Goal: Information Seeking & Learning: Check status

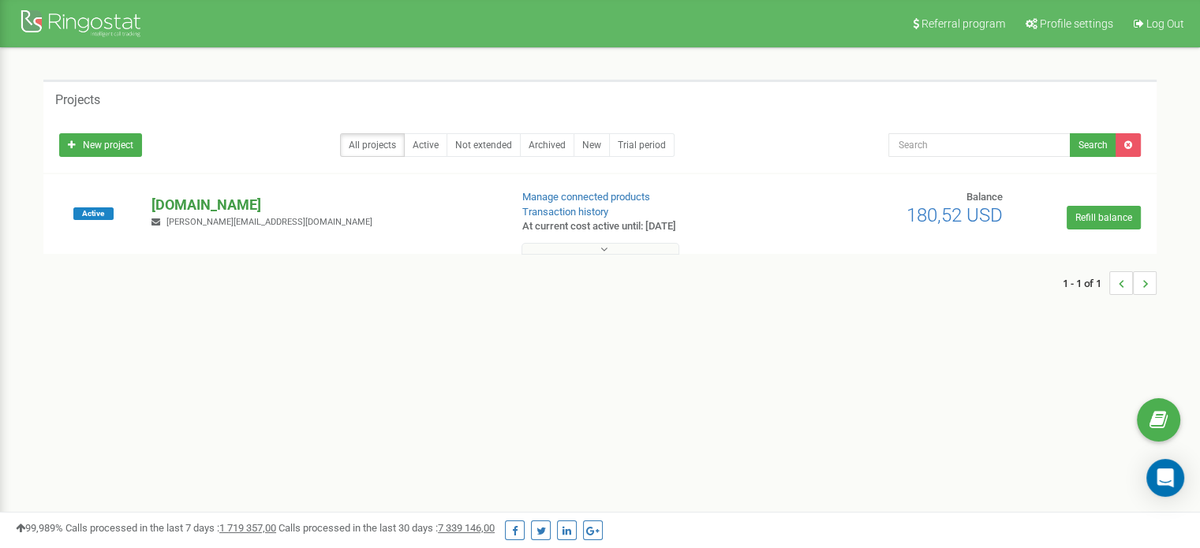
click at [224, 196] on p "[DOMAIN_NAME]" at bounding box center [323, 205] width 345 height 21
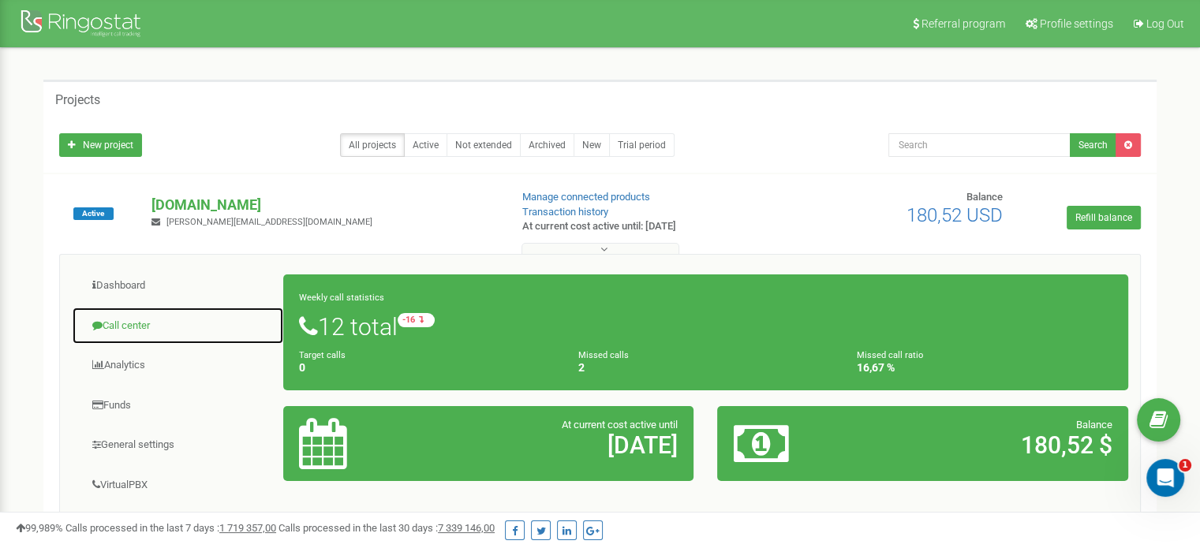
click at [138, 327] on link "Call center" at bounding box center [178, 326] width 212 height 39
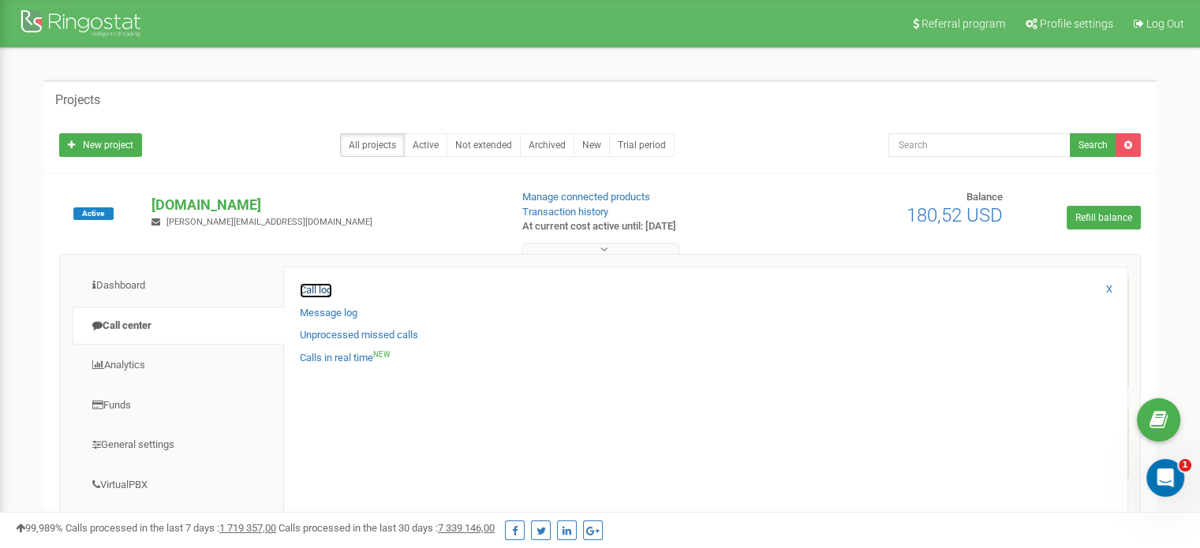
click at [318, 288] on link "Call log" at bounding box center [316, 290] width 32 height 15
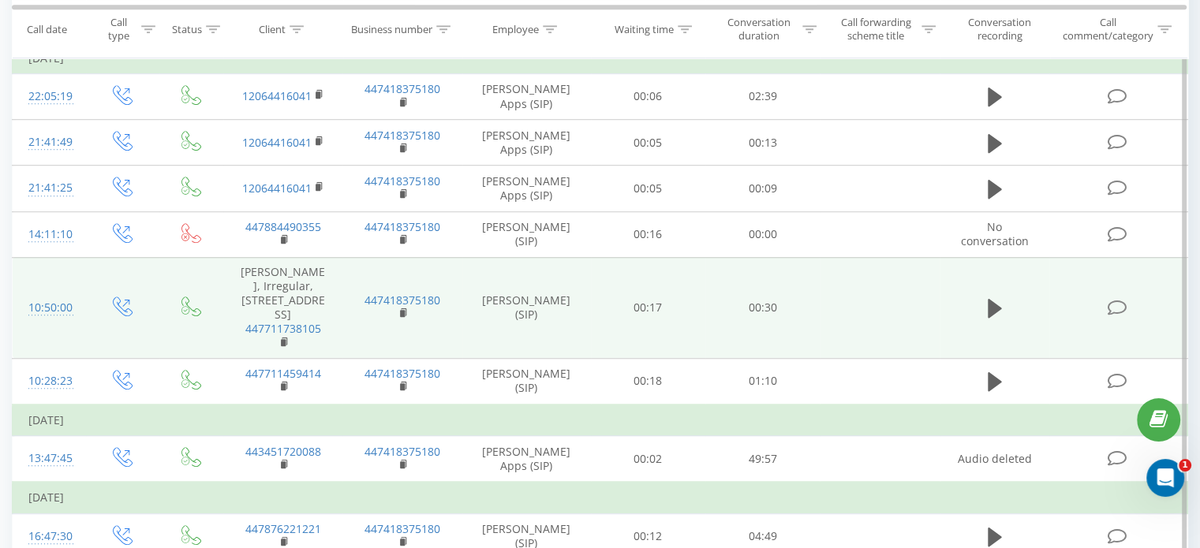
scroll to position [1104, 0]
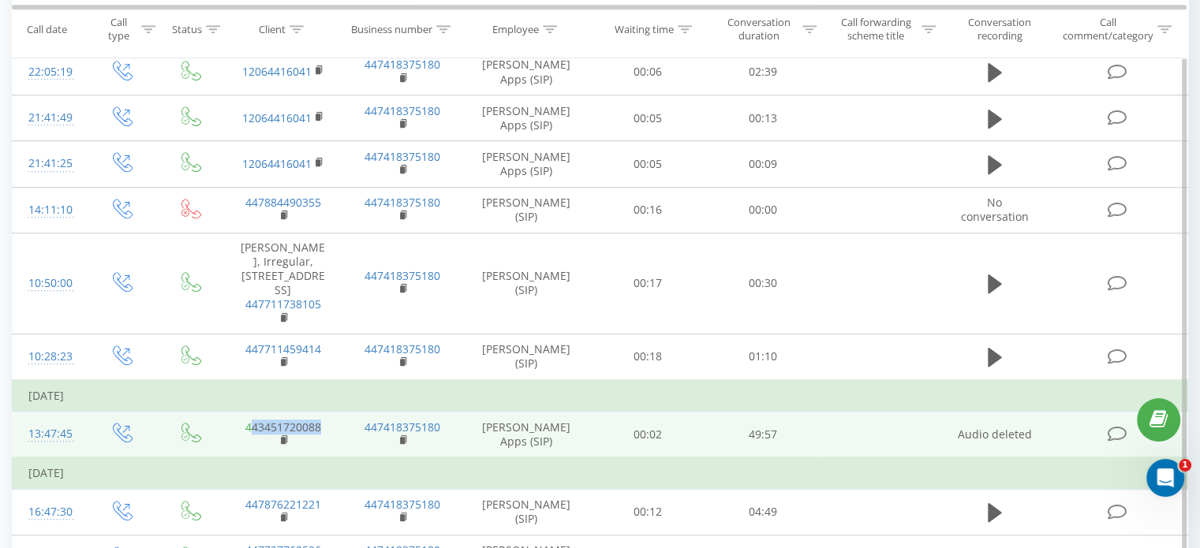
drag, startPoint x: 324, startPoint y: 349, endPoint x: 252, endPoint y: 347, distance: 72.6
click at [252, 412] on td "443451720088" at bounding box center [282, 435] width 119 height 47
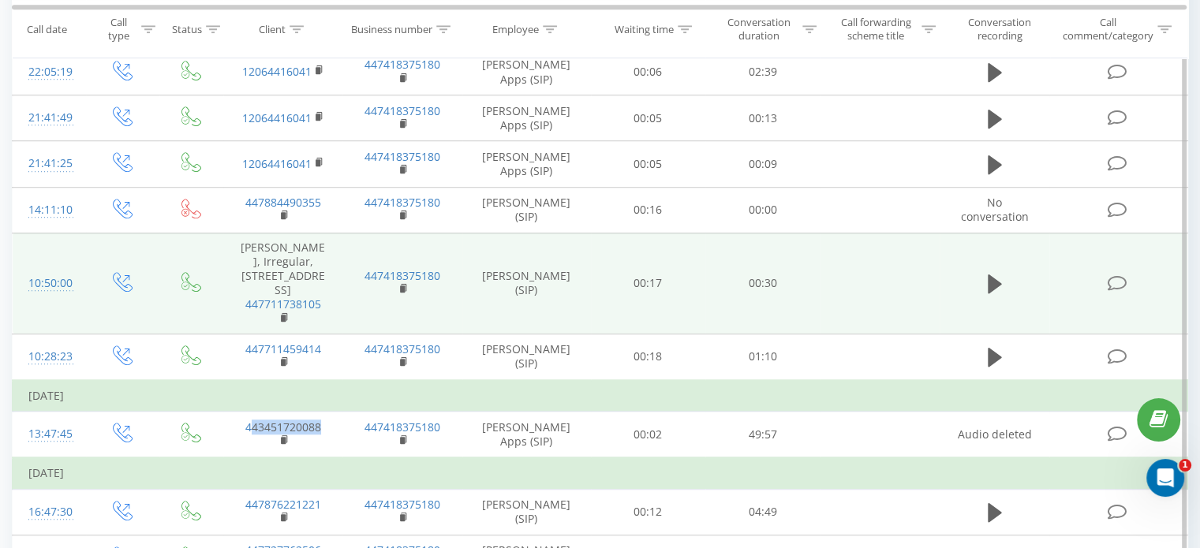
copy link "43451720088"
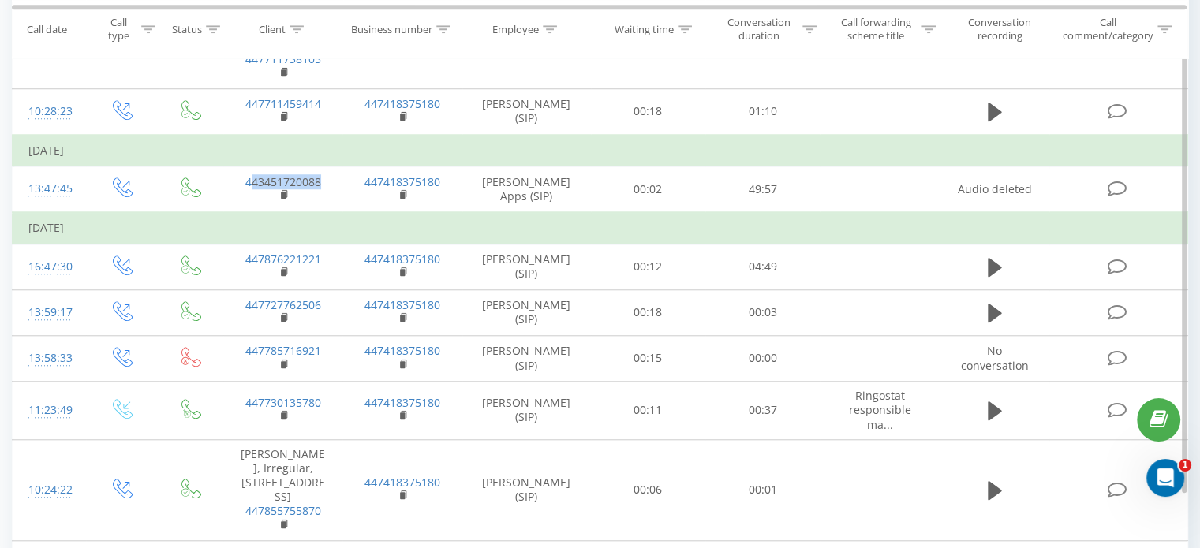
scroll to position [1197, 0]
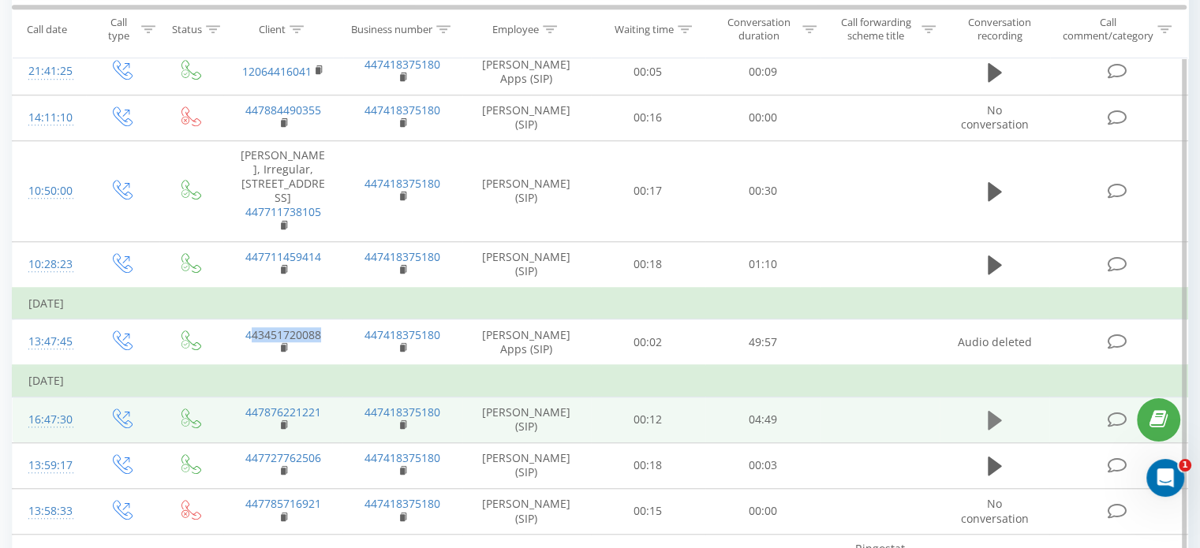
click at [990, 409] on button at bounding box center [995, 421] width 24 height 24
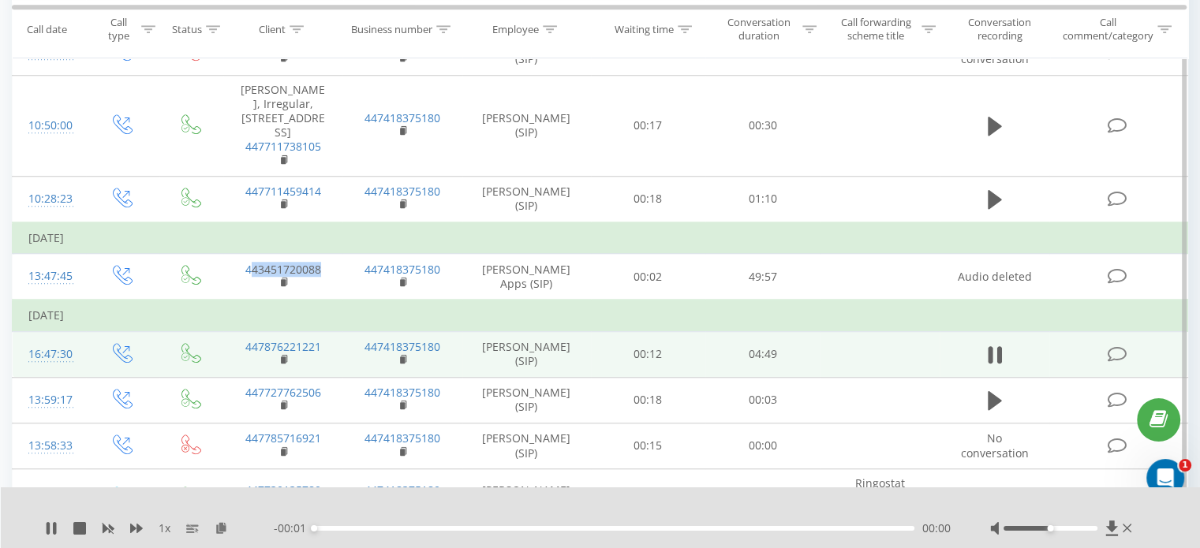
scroll to position [1276, 0]
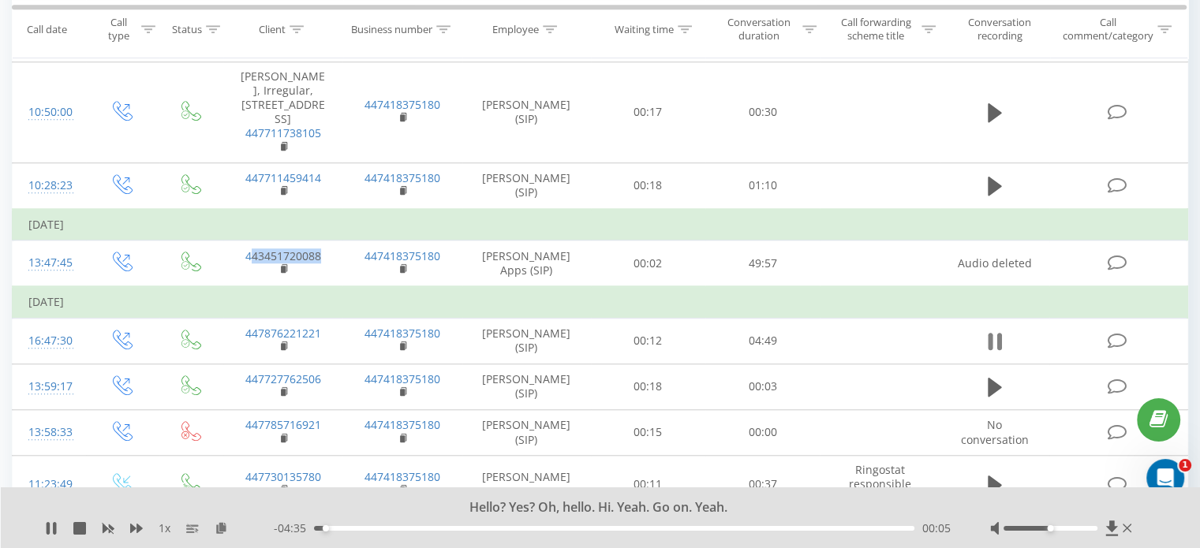
click at [995, 331] on icon at bounding box center [995, 342] width 14 height 22
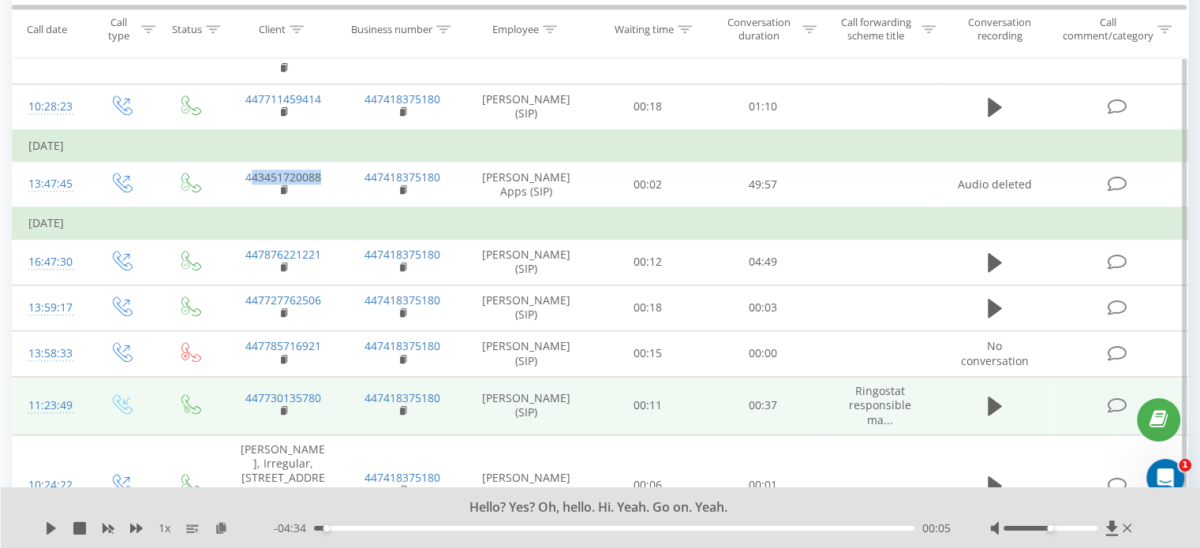
scroll to position [881, 0]
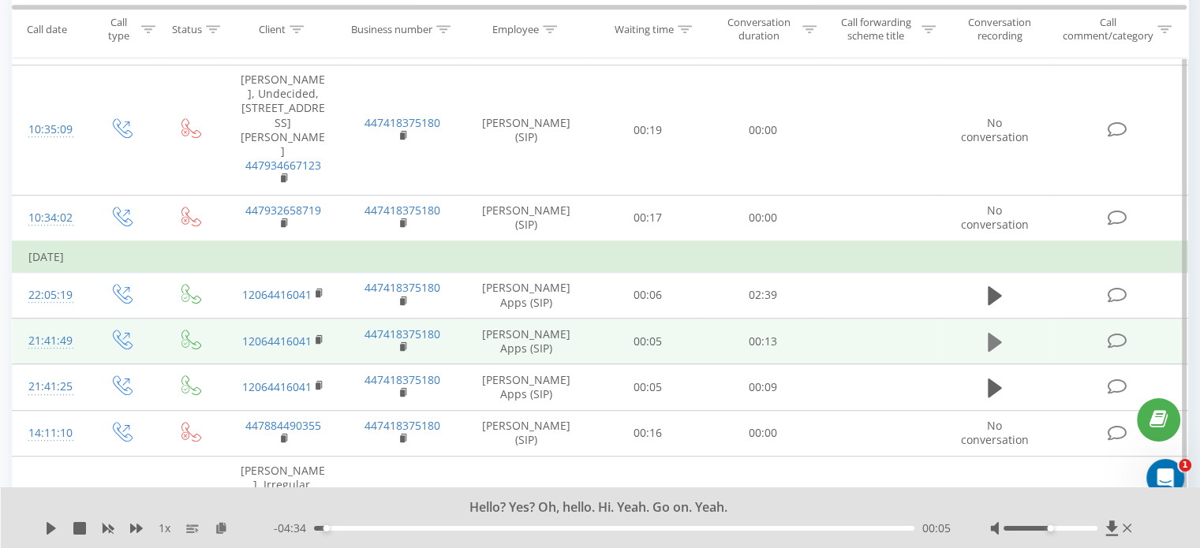
click at [998, 332] on icon at bounding box center [995, 341] width 14 height 19
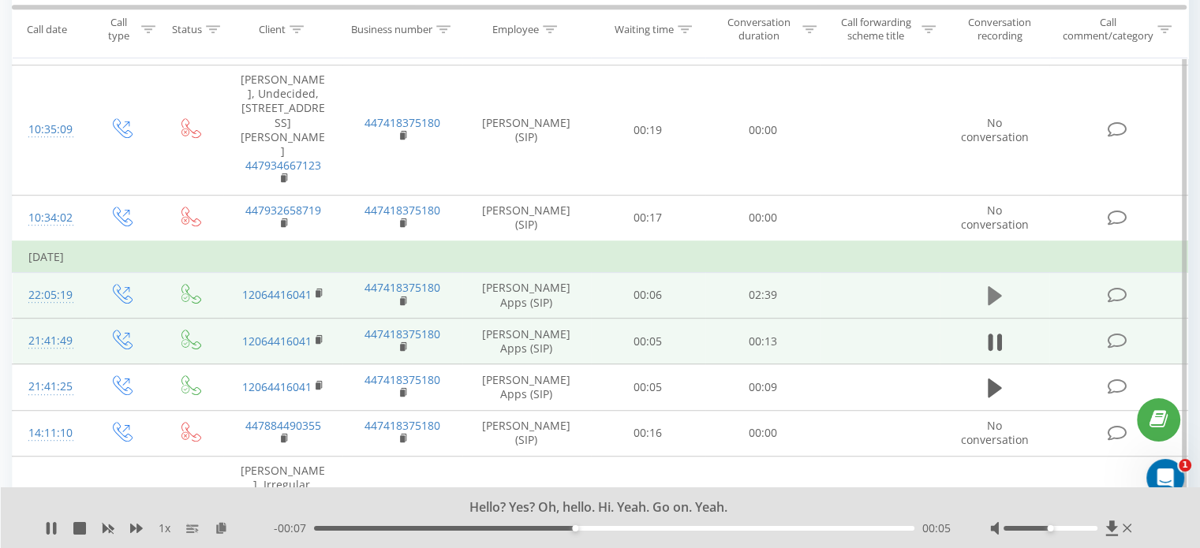
click at [986, 284] on button at bounding box center [995, 296] width 24 height 24
click at [467, 507] on div "Hello? Yes? Oh, hello. Hi. Yeah. Go on. Yeah." at bounding box center [590, 507] width 872 height 17
click at [338, 528] on div "00:06" at bounding box center [614, 528] width 600 height 5
click at [357, 528] on div "00:11" at bounding box center [614, 528] width 600 height 5
click at [379, 529] on div "00:13" at bounding box center [614, 528] width 600 height 5
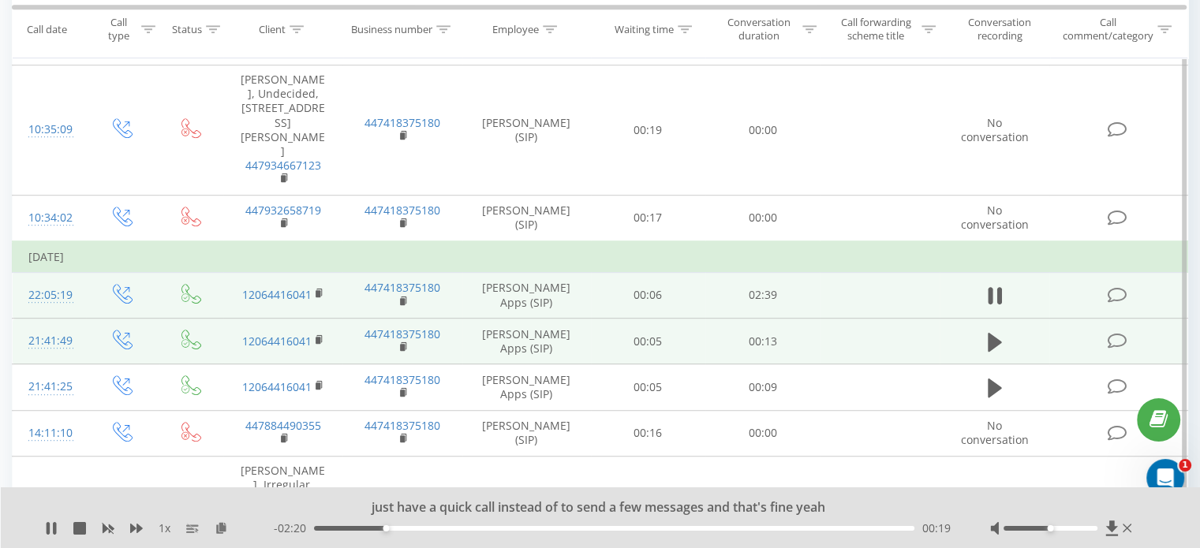
click at [408, 526] on div "00:19" at bounding box center [614, 528] width 600 height 5
drag, startPoint x: 1056, startPoint y: 528, endPoint x: 1064, endPoint y: 526, distance: 8.0
click at [1064, 526] on div at bounding box center [1050, 528] width 94 height 5
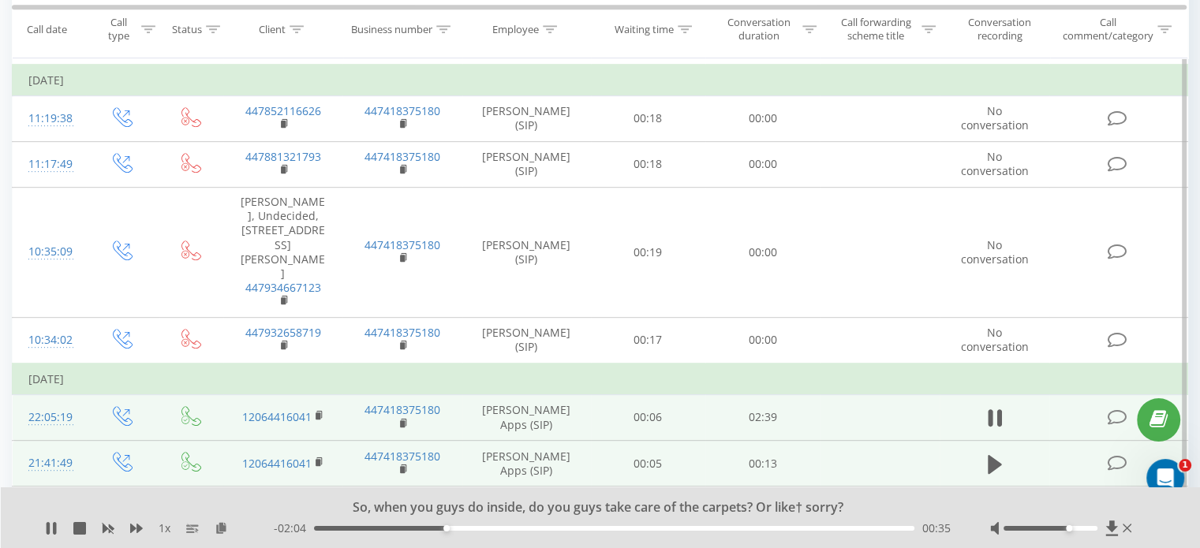
scroll to position [644, 0]
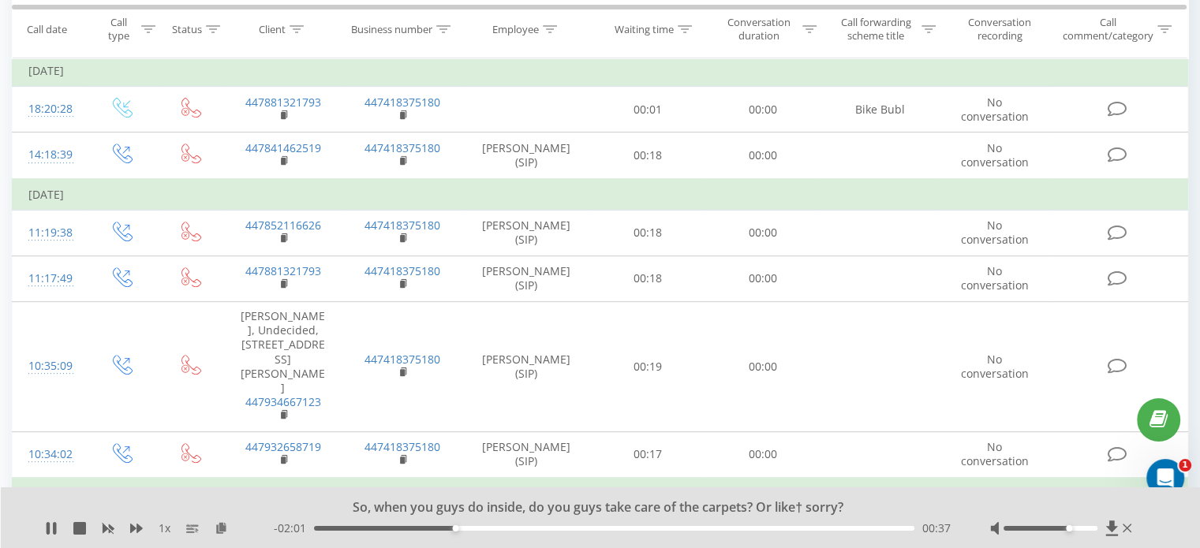
click at [622, 532] on div "- 02:01 00:37 00:37" at bounding box center [612, 529] width 677 height 16
click at [622, 529] on div "01:21" at bounding box center [614, 528] width 600 height 5
click at [512, 523] on div "- 01:16 01:22 01:22" at bounding box center [612, 529] width 677 height 16
click at [513, 530] on div "01:23" at bounding box center [614, 528] width 600 height 5
click at [524, 530] on div "00:53" at bounding box center [614, 528] width 600 height 5
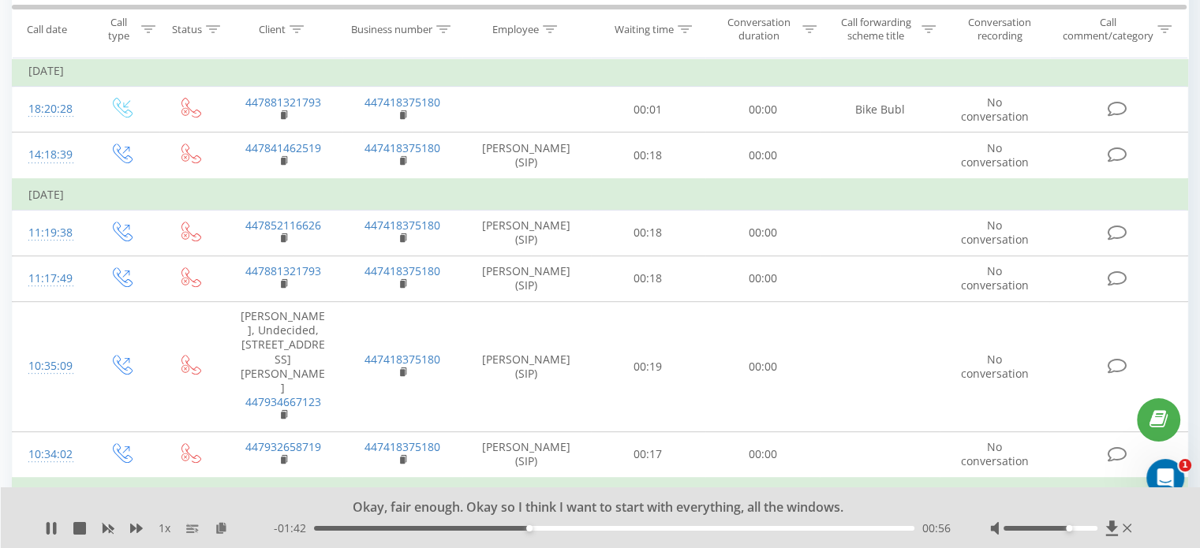
click at [529, 530] on div "00:56" at bounding box center [529, 528] width 6 height 6
click at [546, 525] on div "- 01:40 00:58 00:58" at bounding box center [612, 529] width 677 height 16
click at [543, 530] on div "00:58" at bounding box center [614, 528] width 600 height 5
click at [566, 528] on div "01:06" at bounding box center [614, 528] width 600 height 5
click at [581, 528] on div "01:10" at bounding box center [614, 528] width 600 height 5
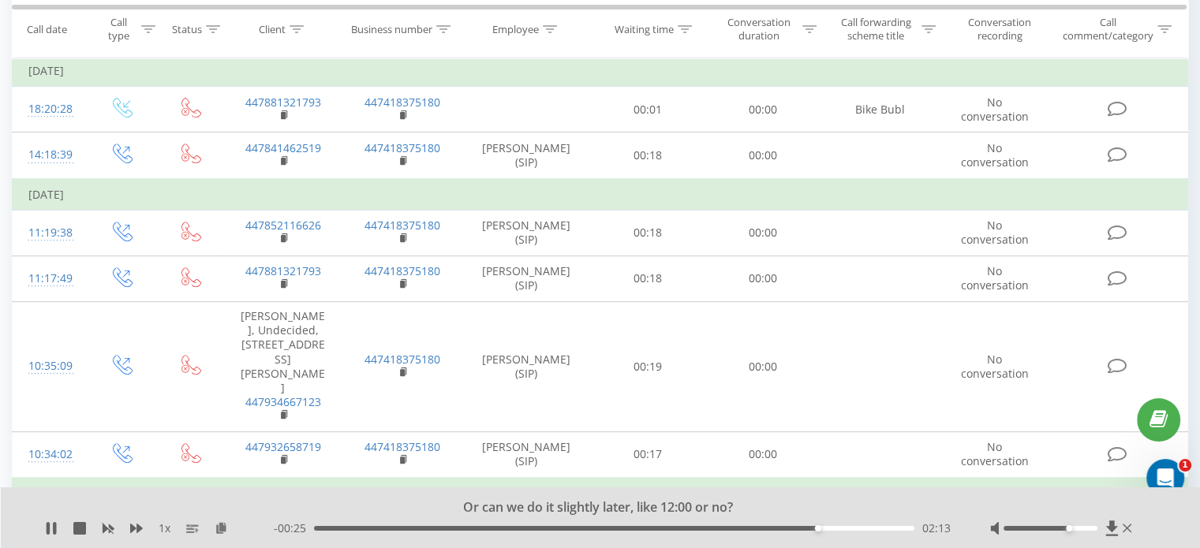
drag, startPoint x: 855, startPoint y: 529, endPoint x: 900, endPoint y: 516, distance: 46.9
click at [857, 531] on div "02:13" at bounding box center [614, 528] width 600 height 5
click at [895, 521] on div "- 00:14 02:24 02:24" at bounding box center [612, 529] width 677 height 16
click at [889, 529] on div "02:24" at bounding box center [614, 528] width 600 height 5
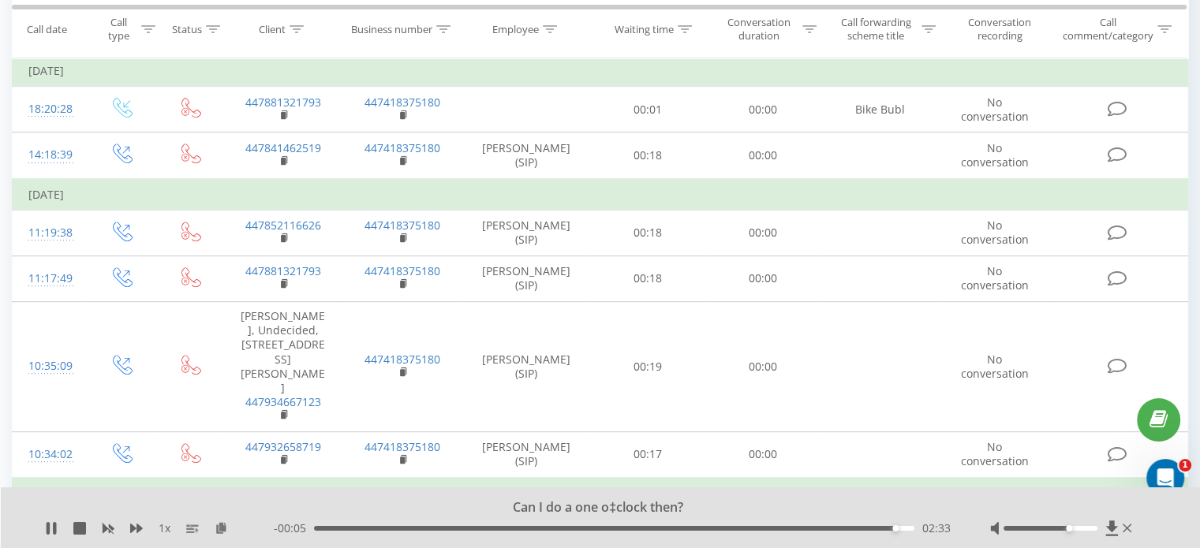
click at [54, 521] on div "1 x" at bounding box center [159, 529] width 229 height 16
click at [83, 528] on icon at bounding box center [79, 528] width 13 height 13
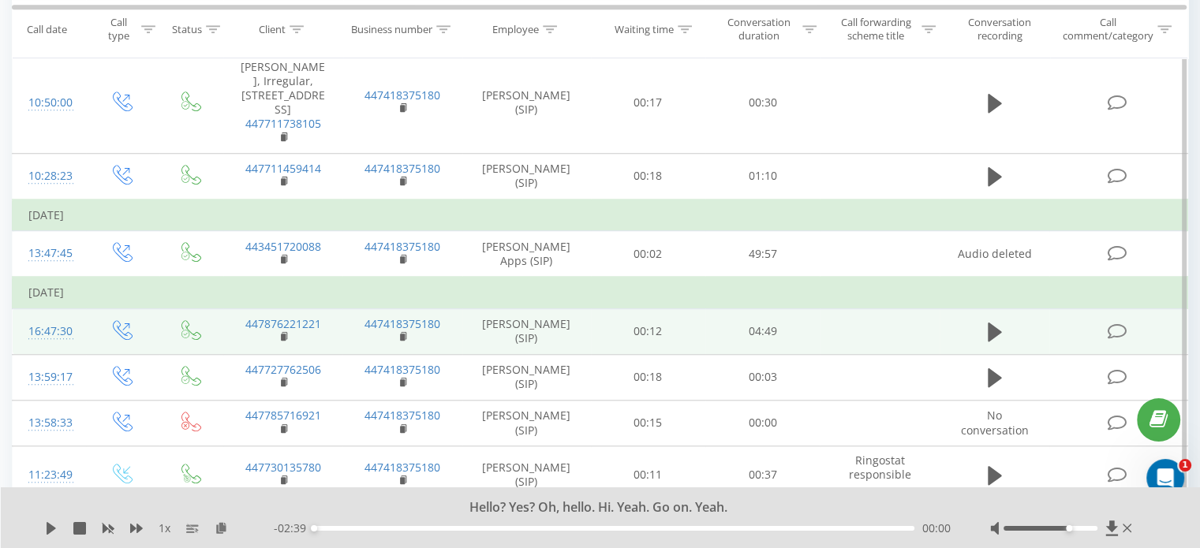
scroll to position [1257, 0]
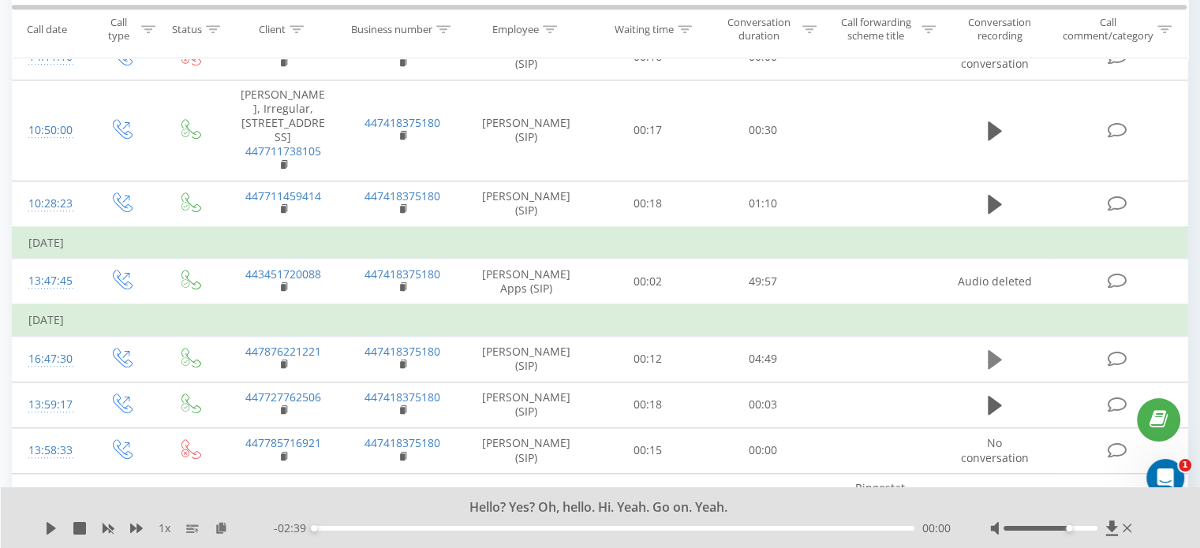
click at [988, 350] on icon at bounding box center [995, 359] width 14 height 19
drag, startPoint x: 321, startPoint y: 528, endPoint x: 294, endPoint y: 523, distance: 27.2
click at [294, 523] on div "- 04:39 00:01 00:01" at bounding box center [612, 529] width 677 height 16
click at [543, 504] on div "Hello? Yes? Oh, hello. Hi. Yeah. Go on. Yeah." at bounding box center [590, 507] width 872 height 17
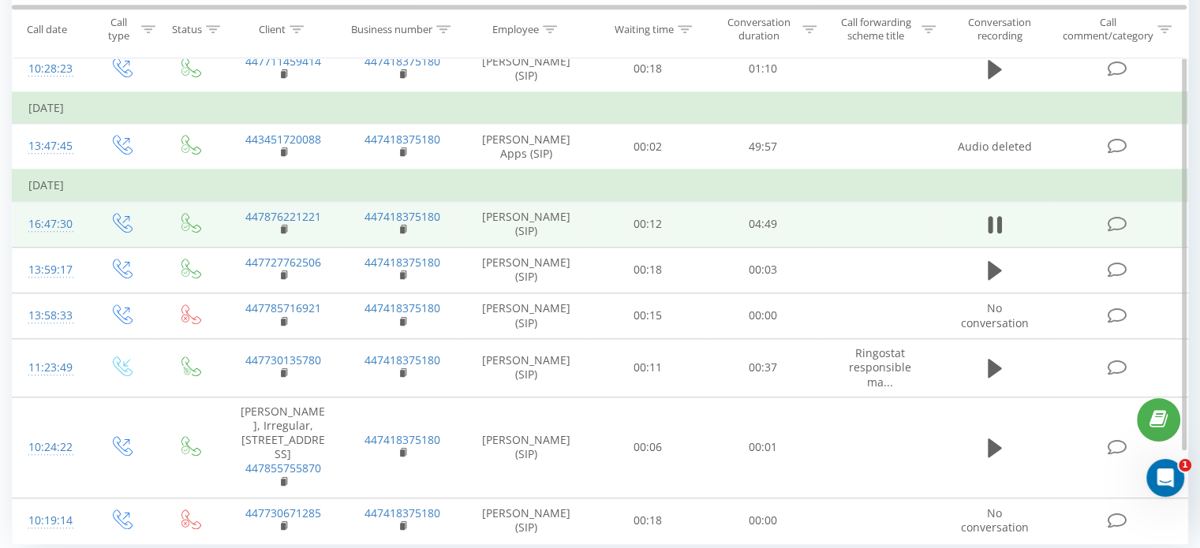
scroll to position [1415, 0]
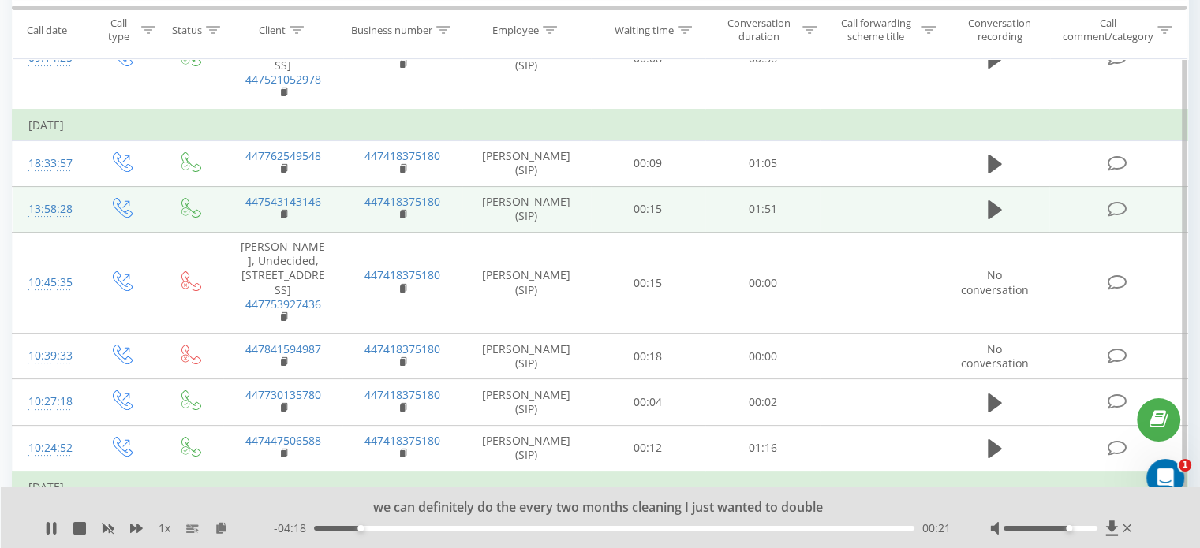
scroll to position [104, 0]
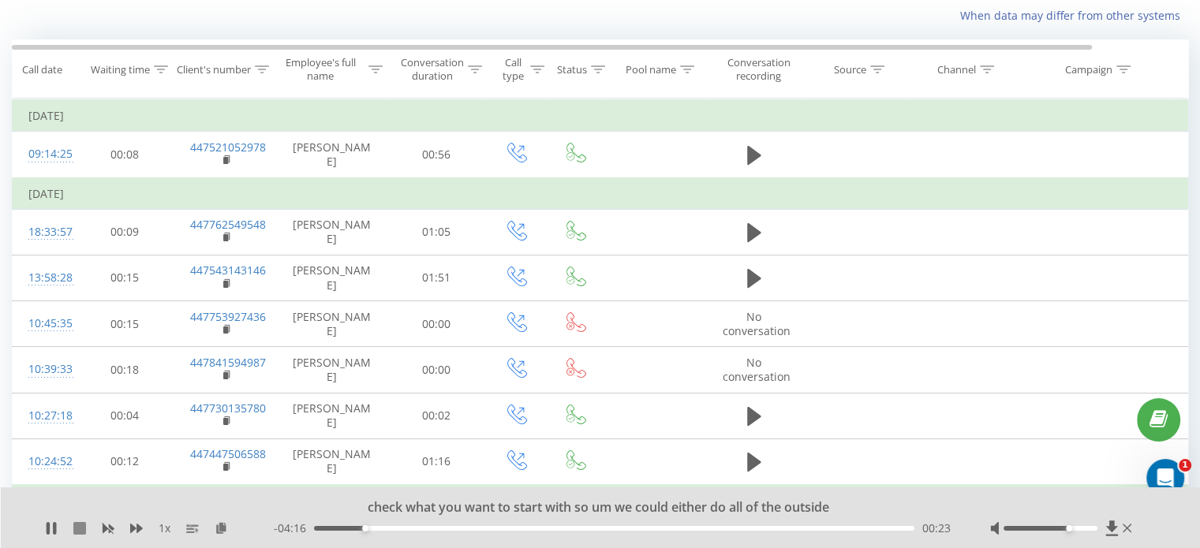
click at [85, 531] on icon at bounding box center [79, 528] width 13 height 13
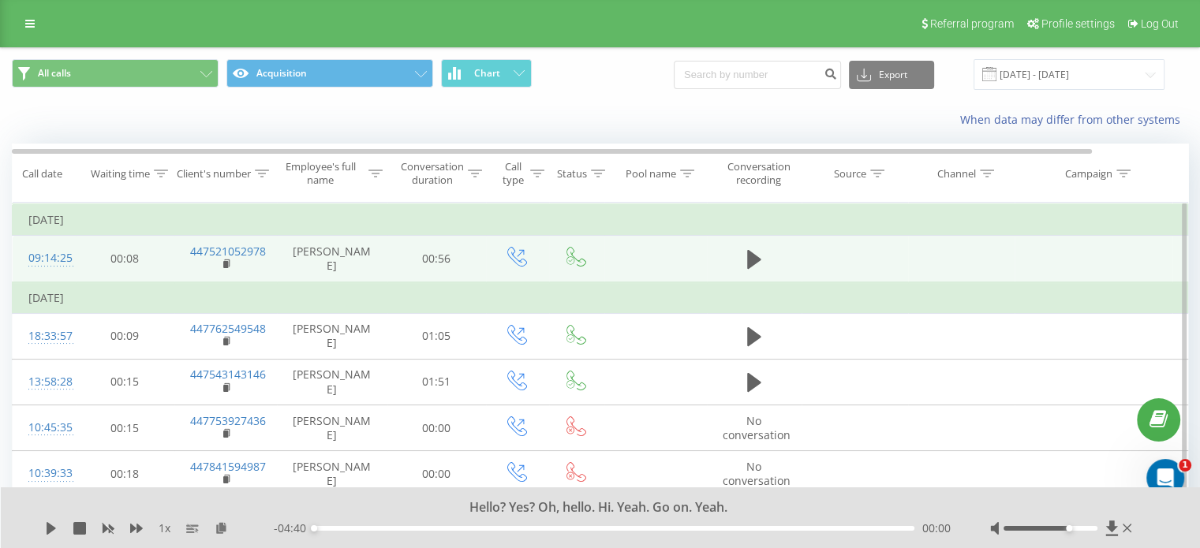
scroll to position [158, 0]
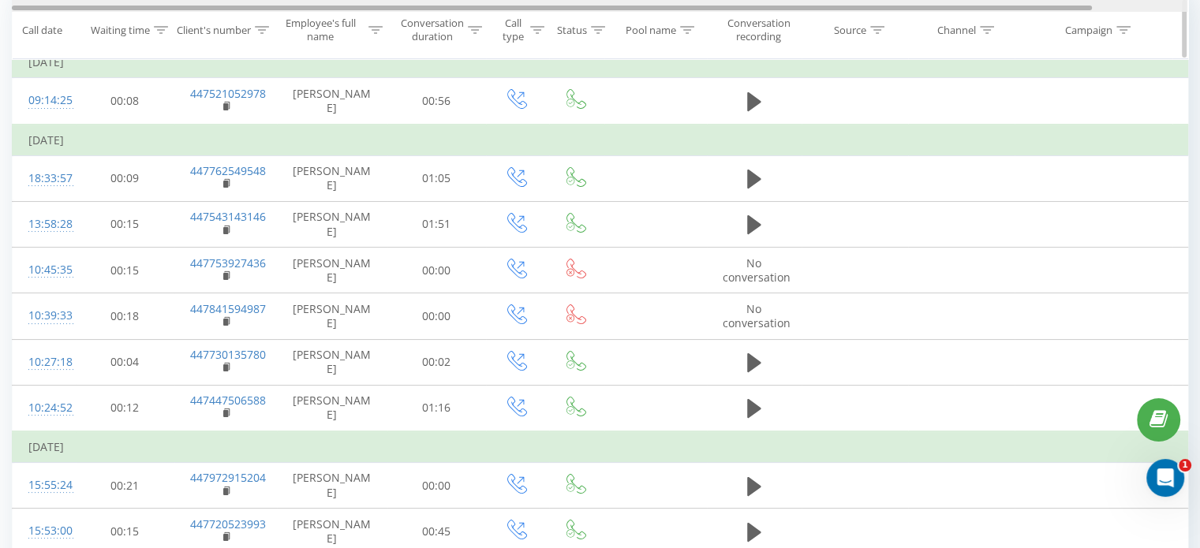
scroll to position [984, 0]
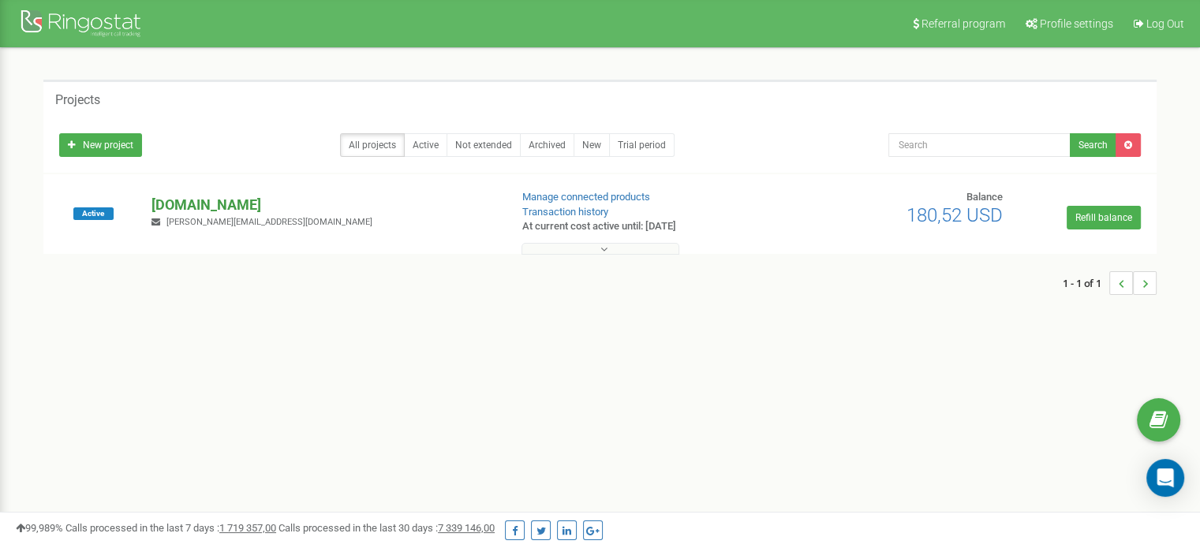
click at [191, 204] on p "[DOMAIN_NAME]" at bounding box center [323, 205] width 345 height 21
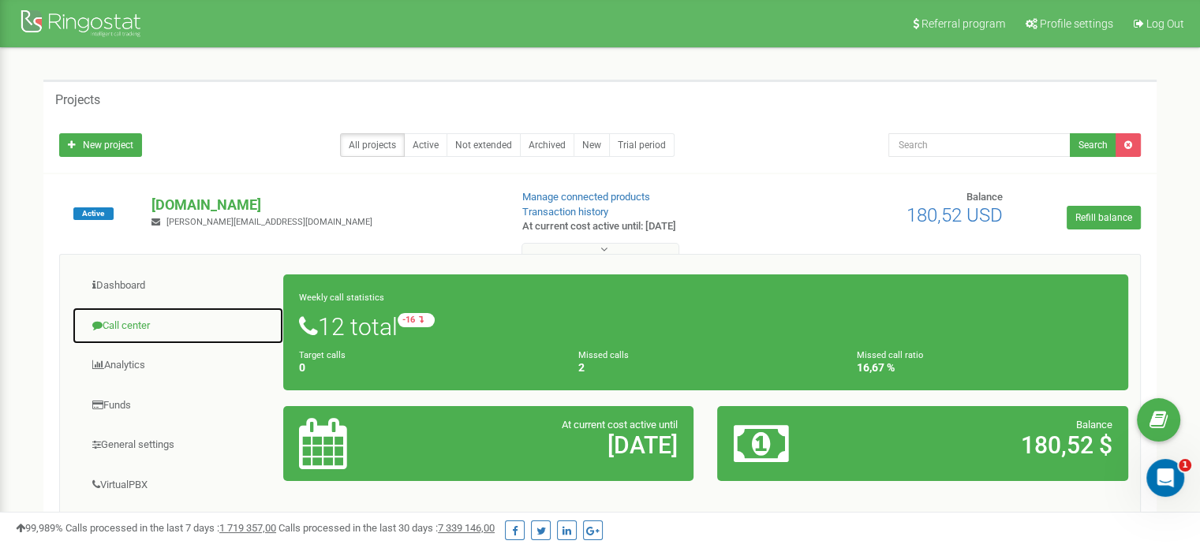
click at [126, 316] on link "Call center" at bounding box center [178, 326] width 212 height 39
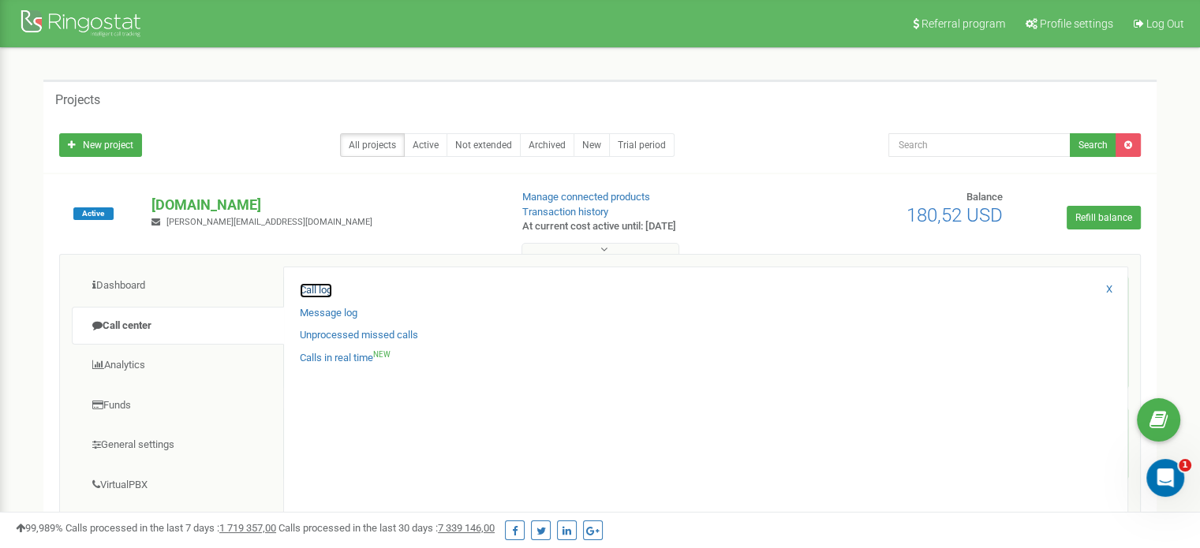
click at [309, 286] on link "Call log" at bounding box center [316, 290] width 32 height 15
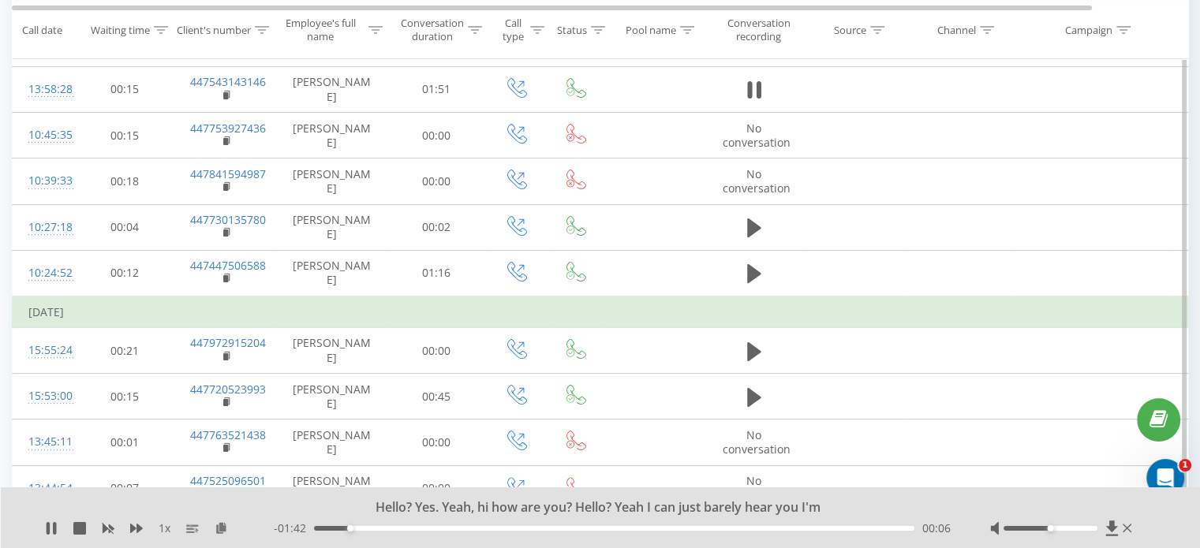
scroll to position [316, 0]
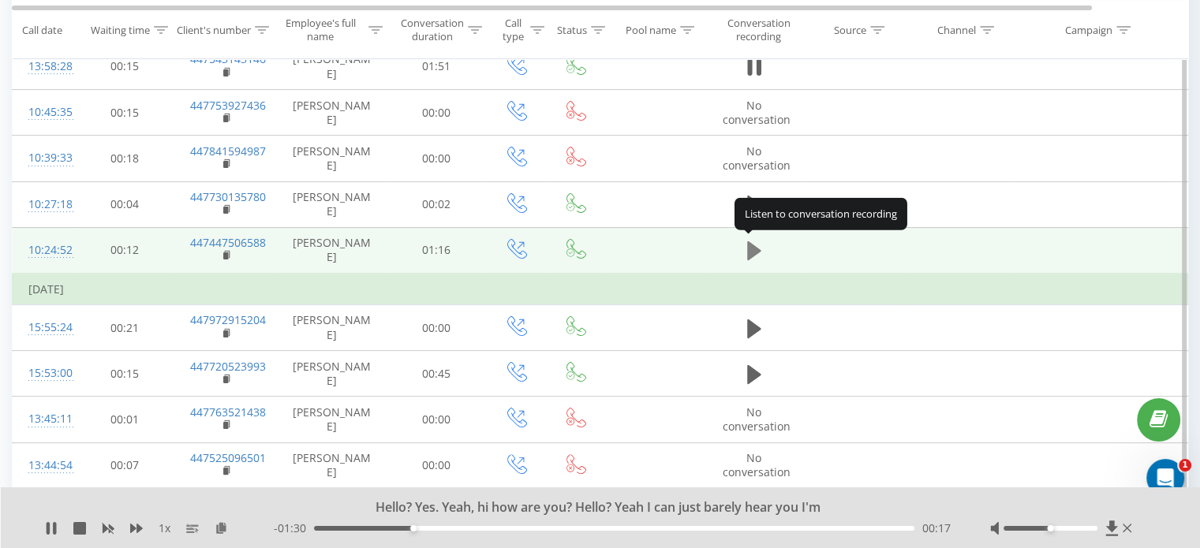
click at [757, 248] on icon at bounding box center [754, 250] width 14 height 19
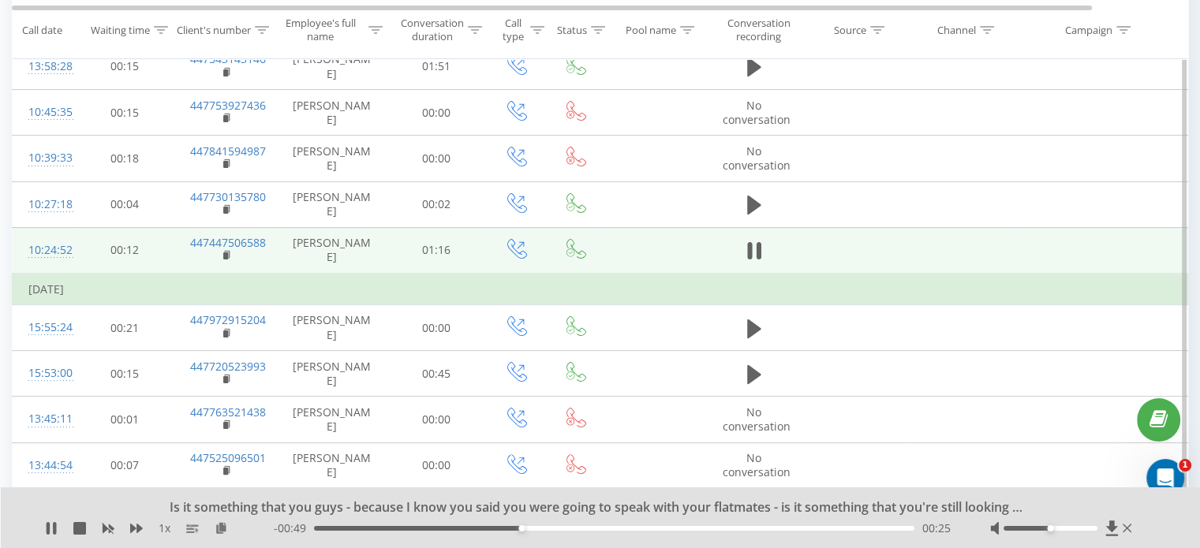
click at [757, 248] on icon at bounding box center [758, 250] width 5 height 17
click at [1111, 525] on icon at bounding box center [1111, 528] width 12 height 15
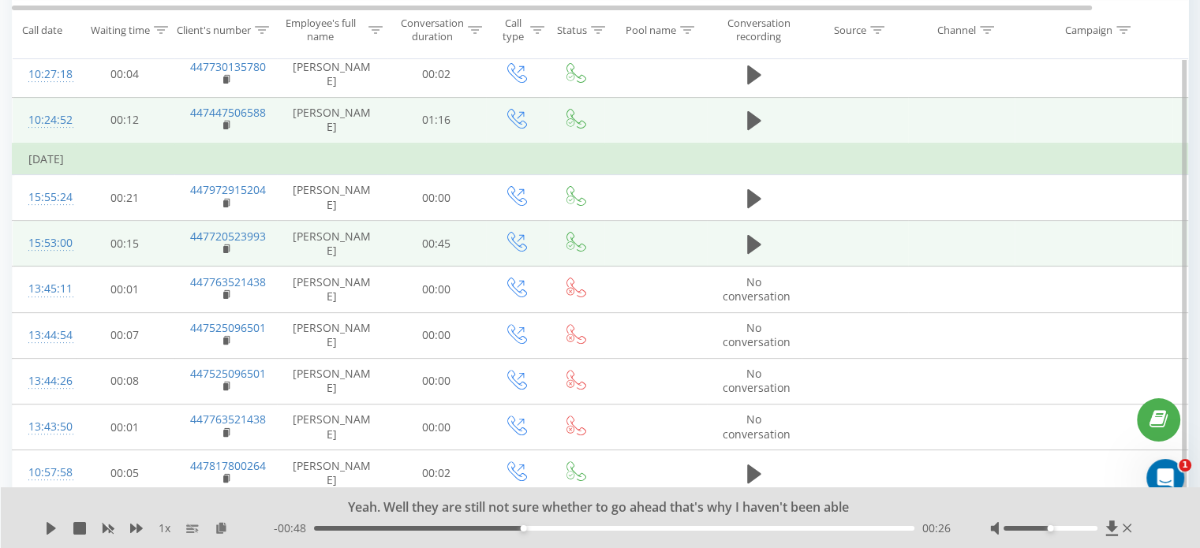
scroll to position [473, 0]
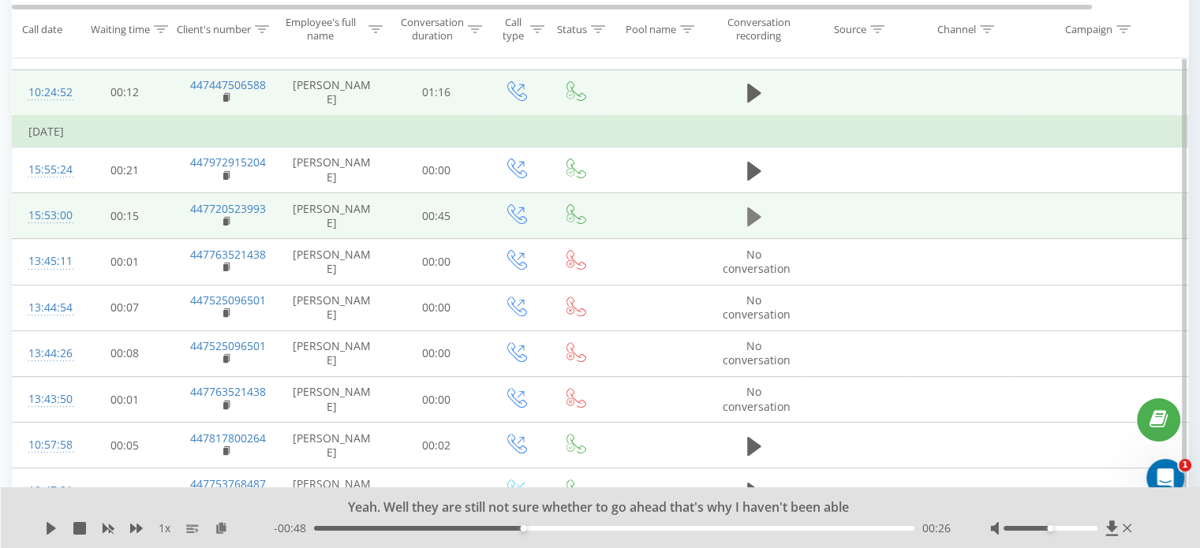
click at [755, 210] on icon at bounding box center [754, 216] width 14 height 19
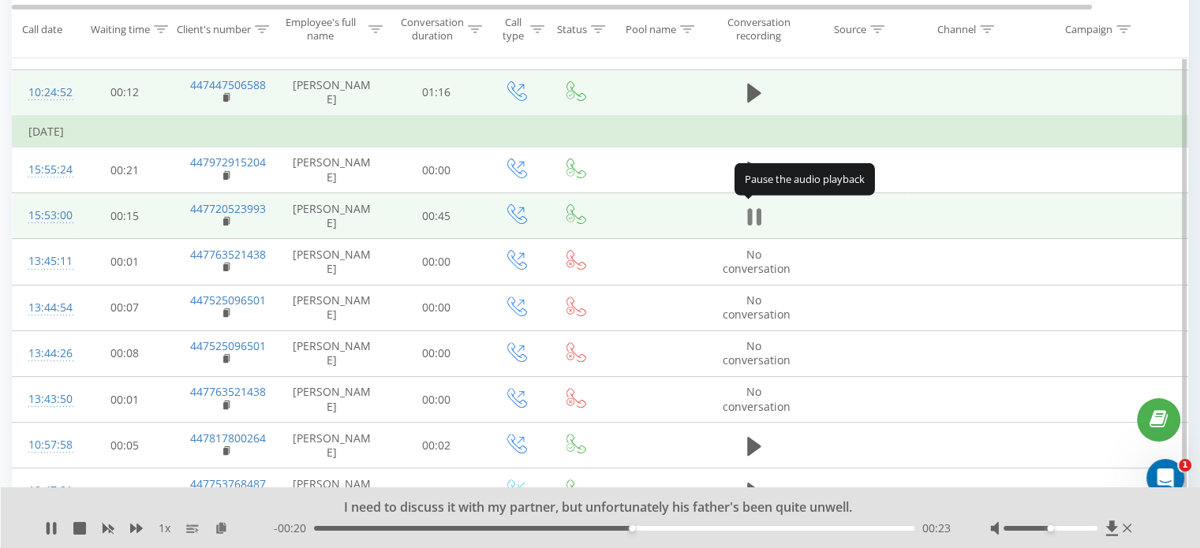
click at [754, 214] on icon at bounding box center [754, 217] width 14 height 22
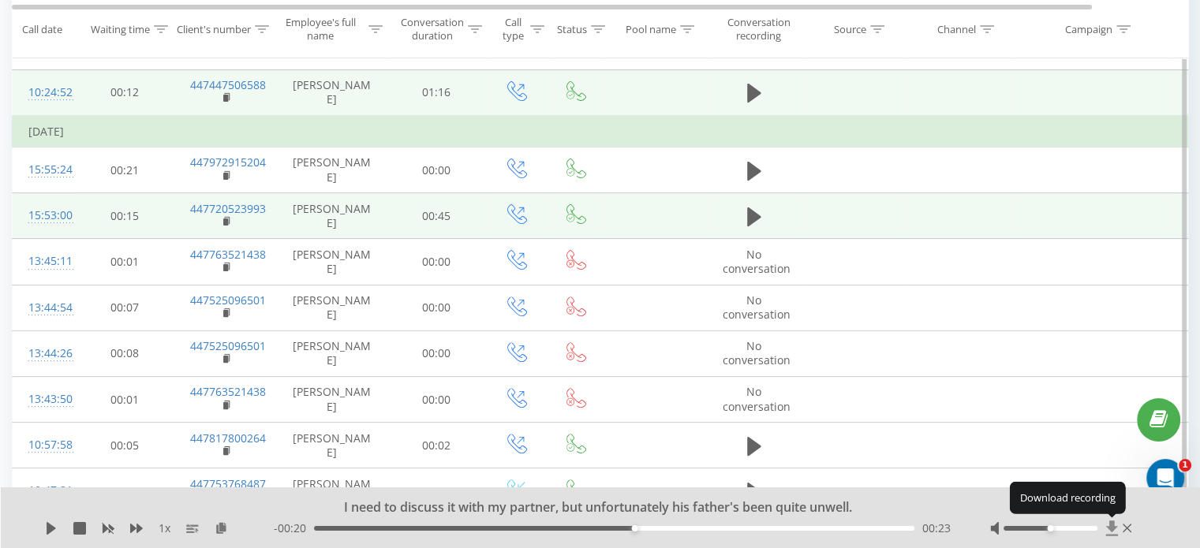
click at [1110, 529] on icon at bounding box center [1111, 528] width 12 height 15
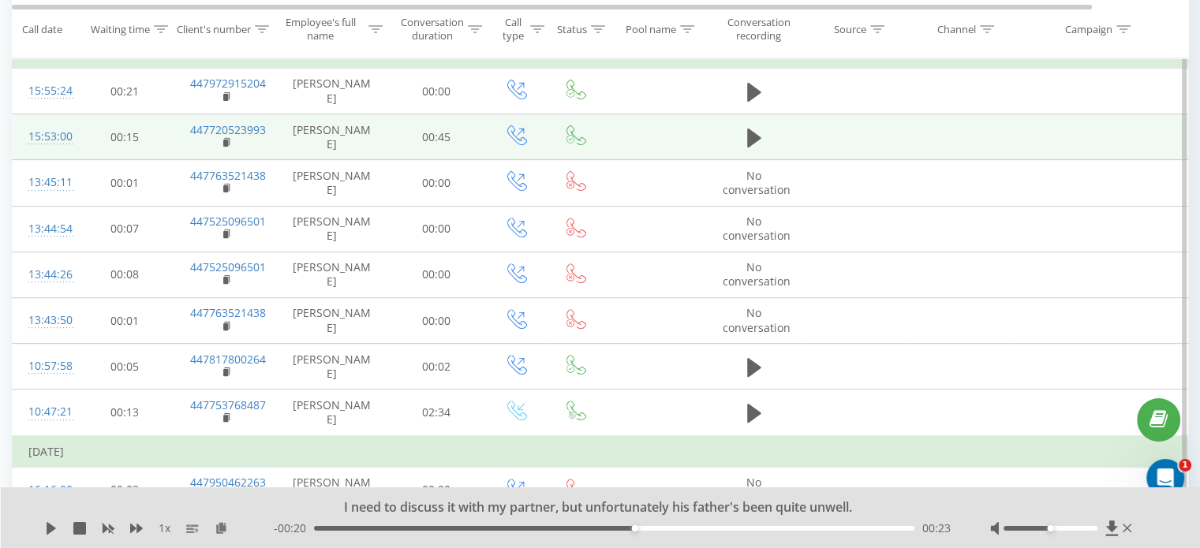
scroll to position [631, 0]
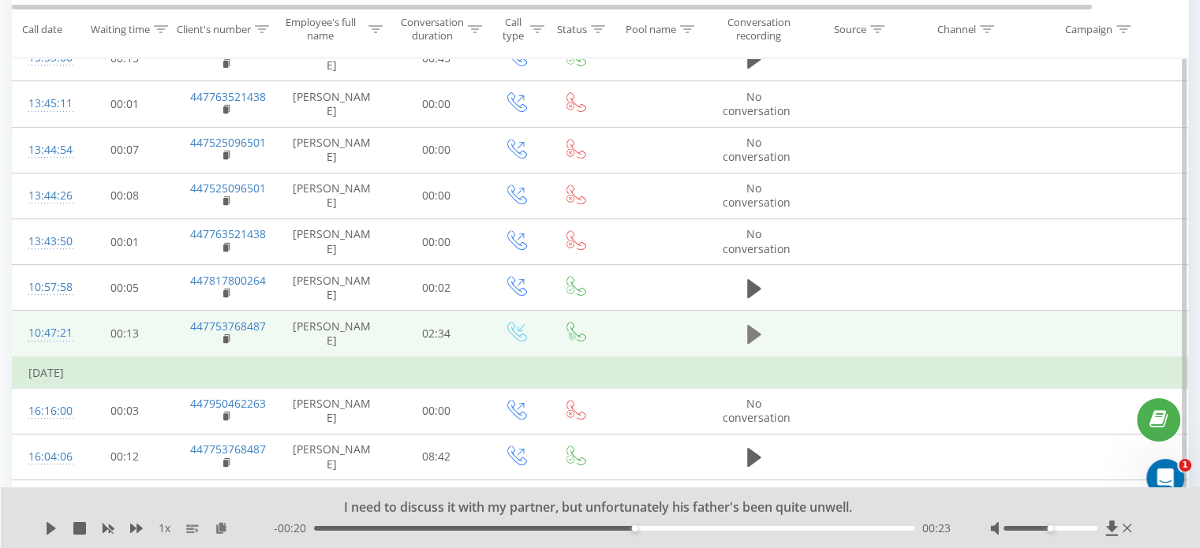
click at [753, 324] on icon at bounding box center [754, 334] width 14 height 22
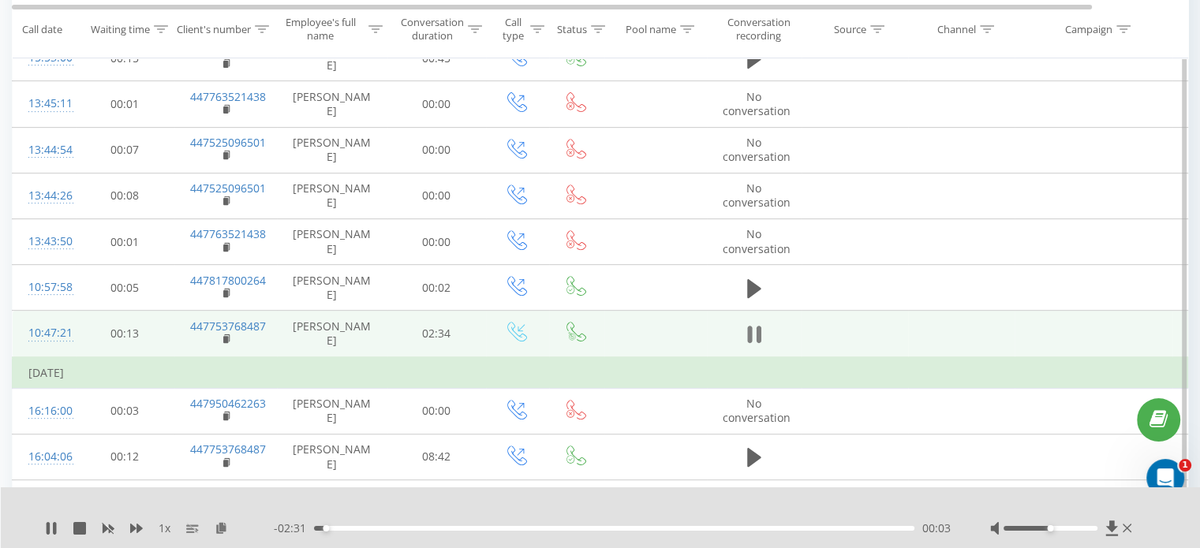
click at [757, 328] on icon at bounding box center [758, 334] width 5 height 17
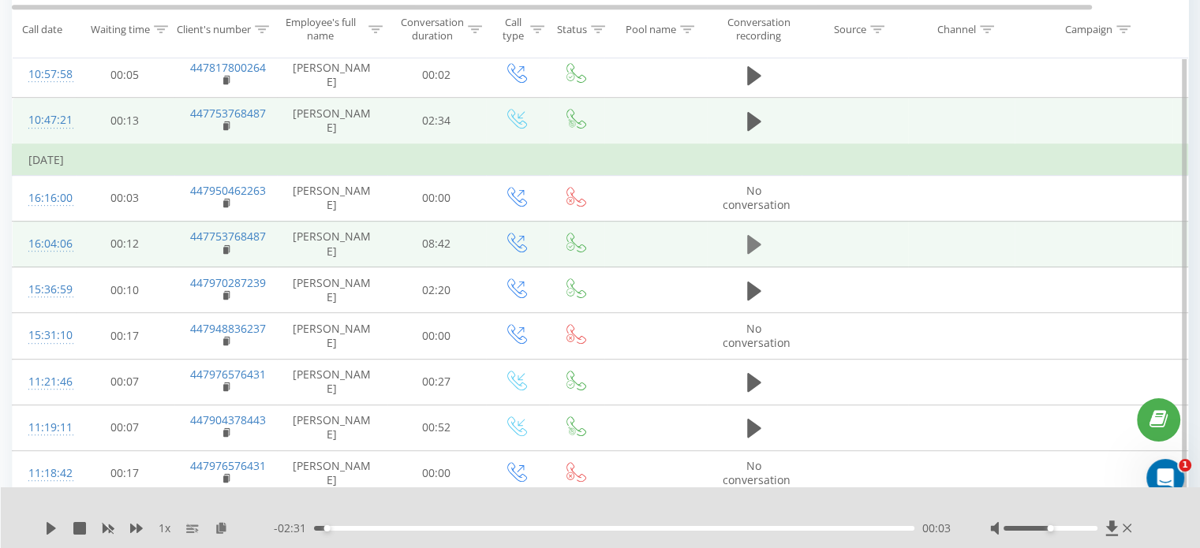
scroll to position [868, 0]
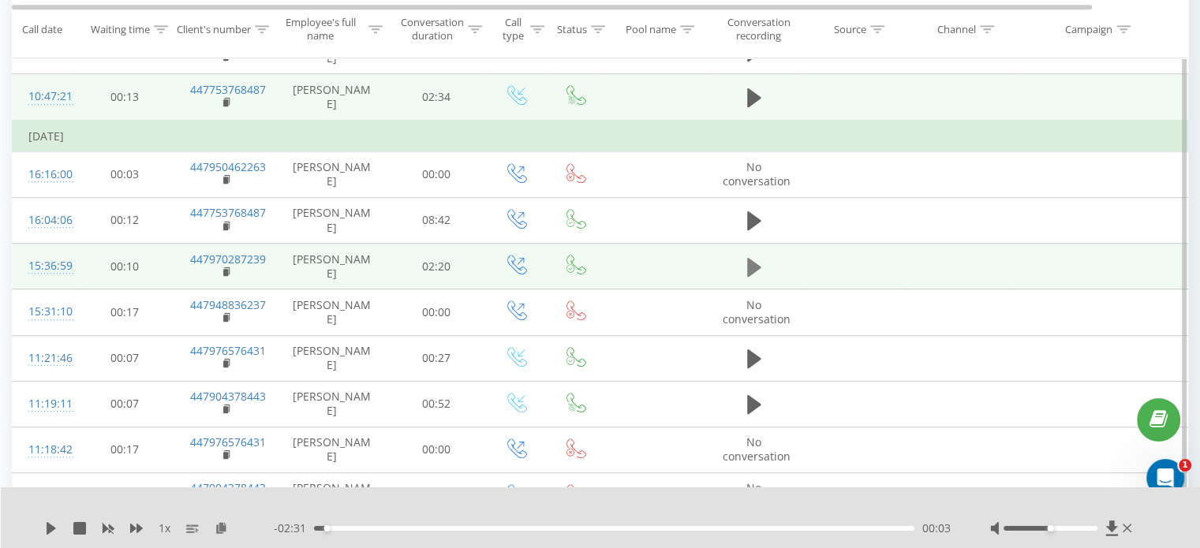
click at [752, 266] on icon at bounding box center [754, 266] width 14 height 19
click at [754, 264] on icon at bounding box center [754, 267] width 14 height 22
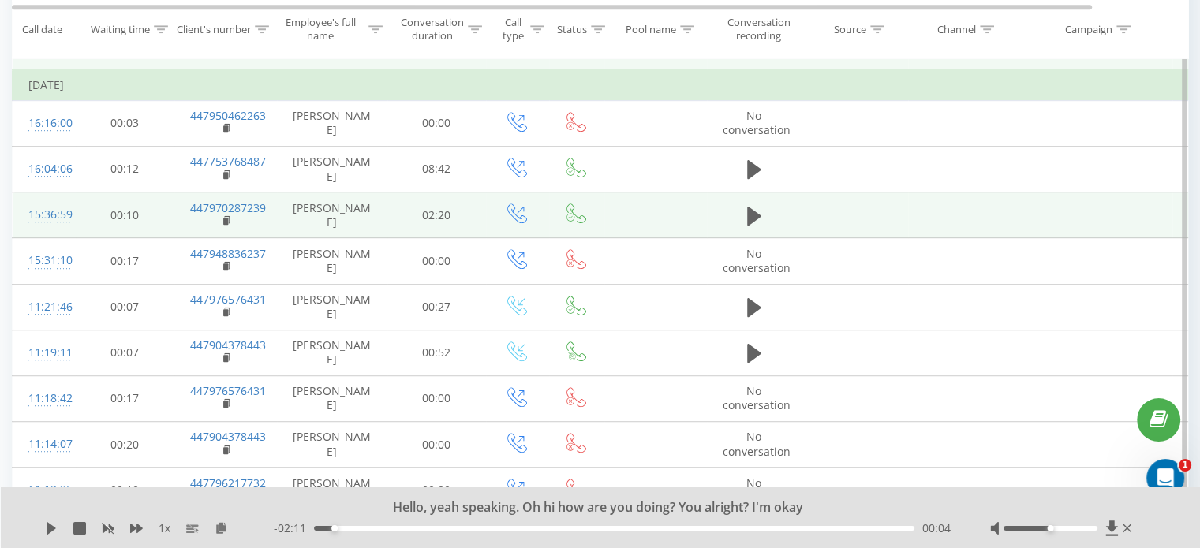
scroll to position [947, 0]
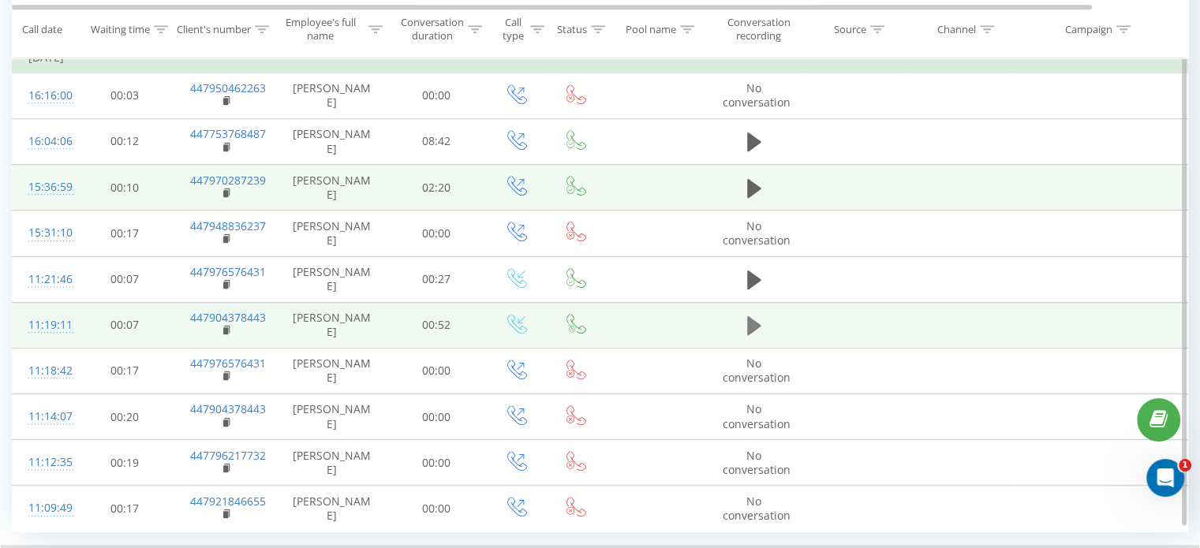
click at [748, 322] on icon at bounding box center [754, 325] width 14 height 19
click at [753, 319] on icon at bounding box center [754, 326] width 14 height 22
click at [753, 319] on icon at bounding box center [754, 325] width 14 height 19
click at [753, 319] on icon at bounding box center [754, 326] width 14 height 22
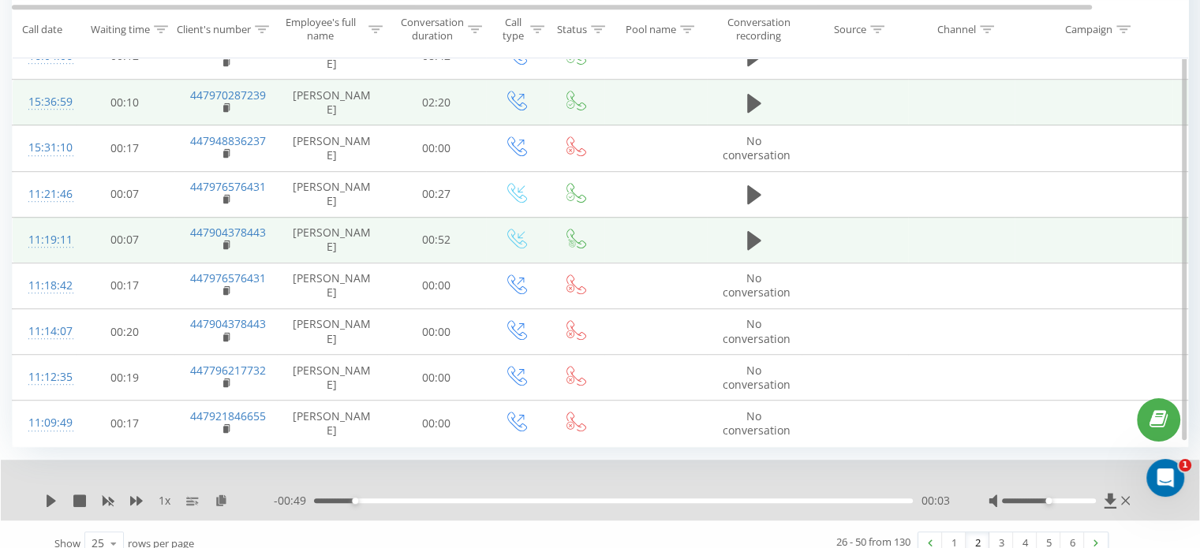
scroll to position [1044, 0]
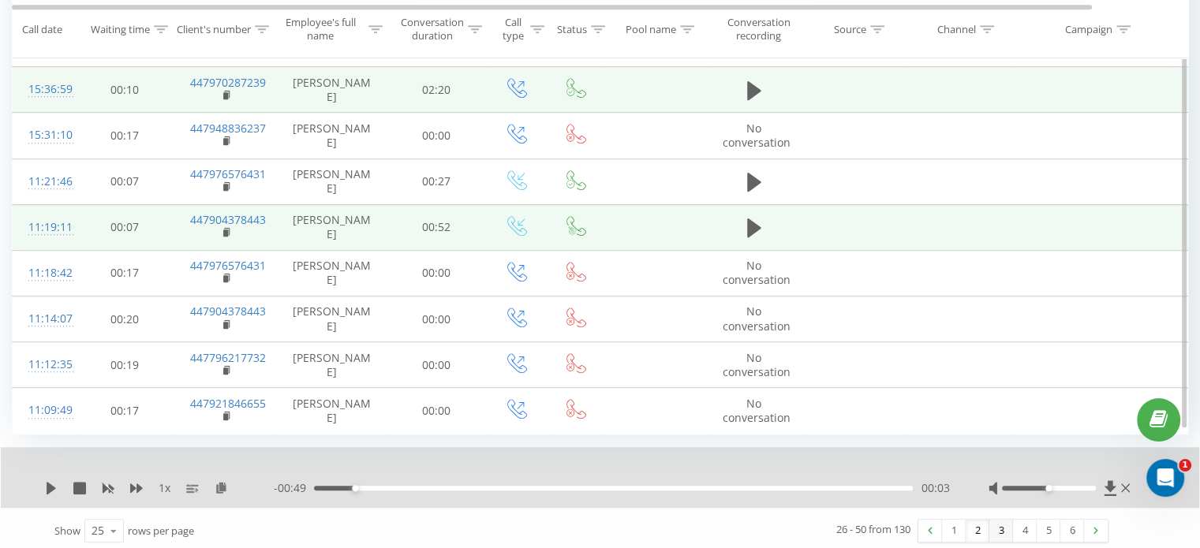
click at [999, 527] on link "3" at bounding box center [1001, 531] width 24 height 22
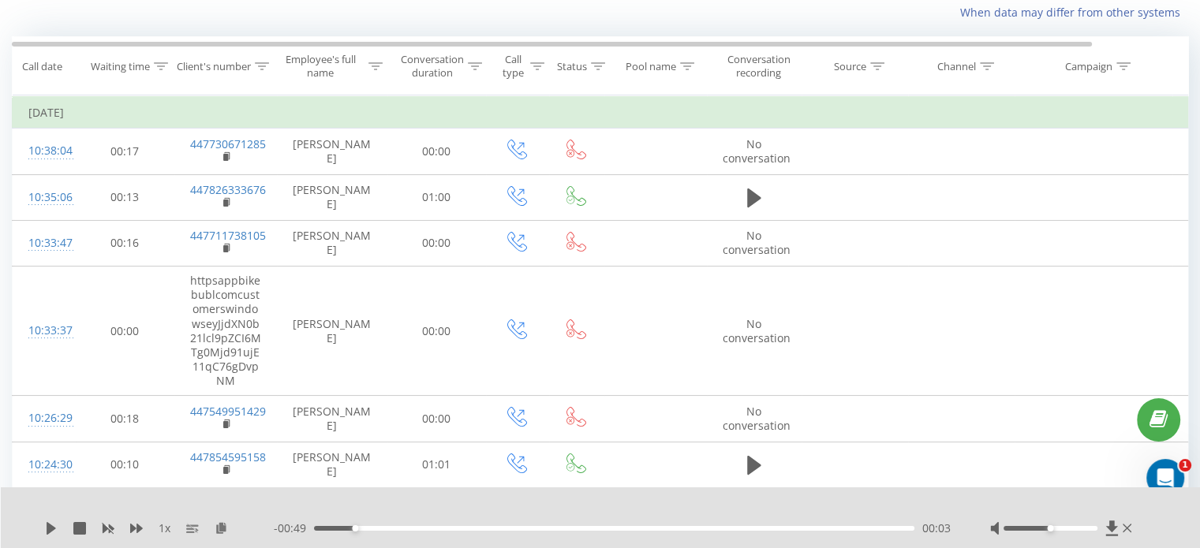
scroll to position [104, 0]
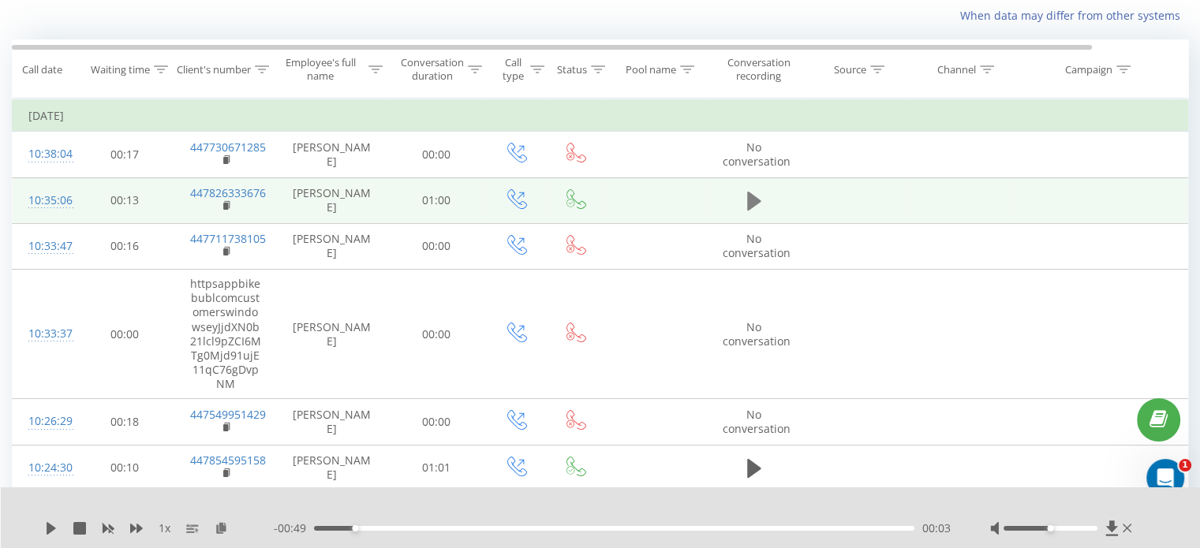
click at [742, 200] on button at bounding box center [754, 201] width 24 height 24
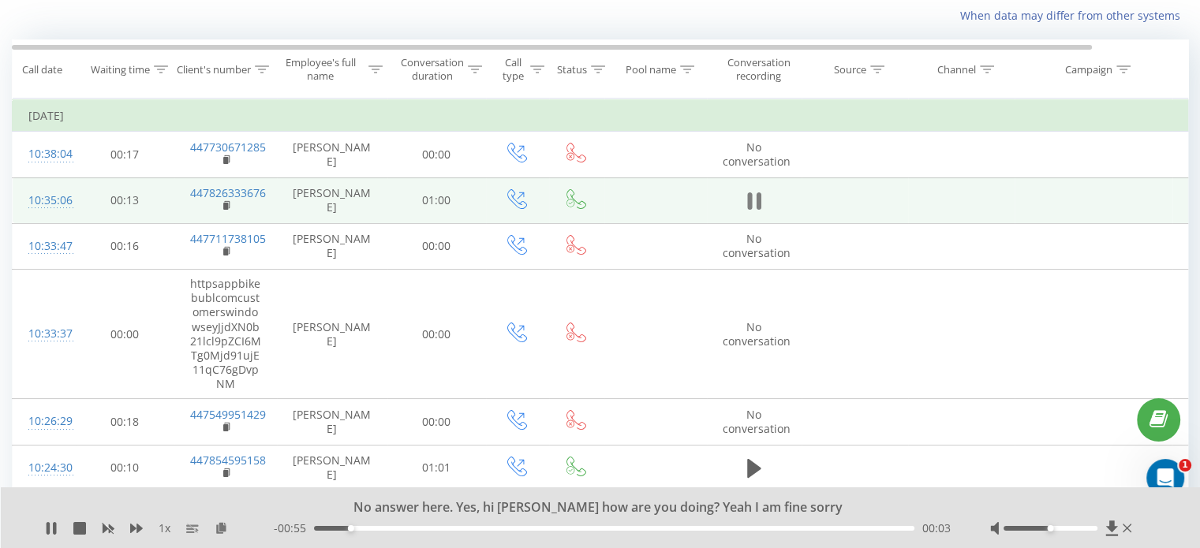
click at [753, 200] on icon at bounding box center [754, 201] width 14 height 22
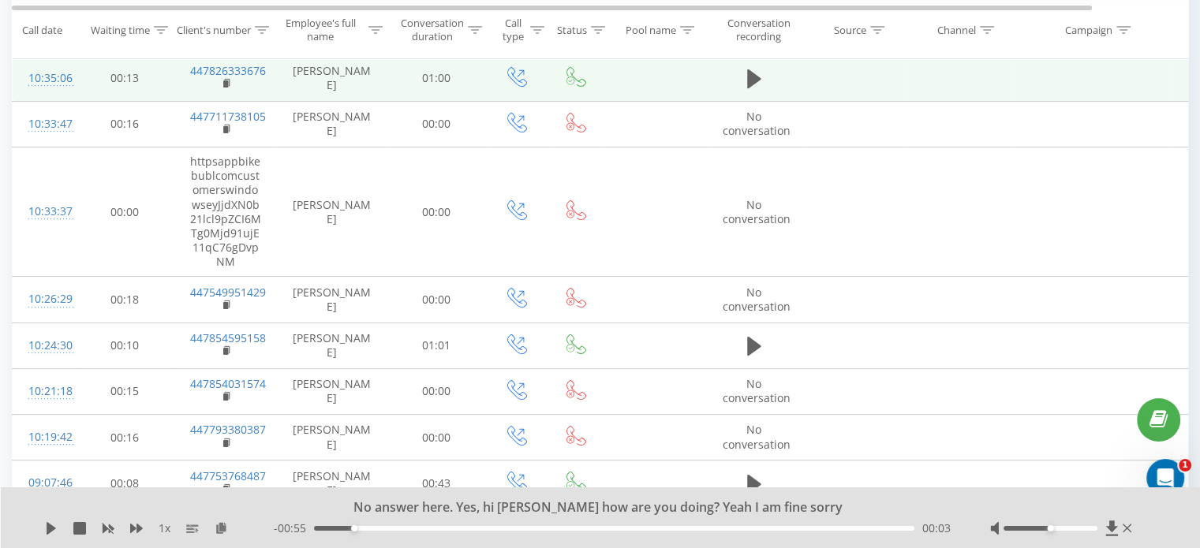
scroll to position [262, 0]
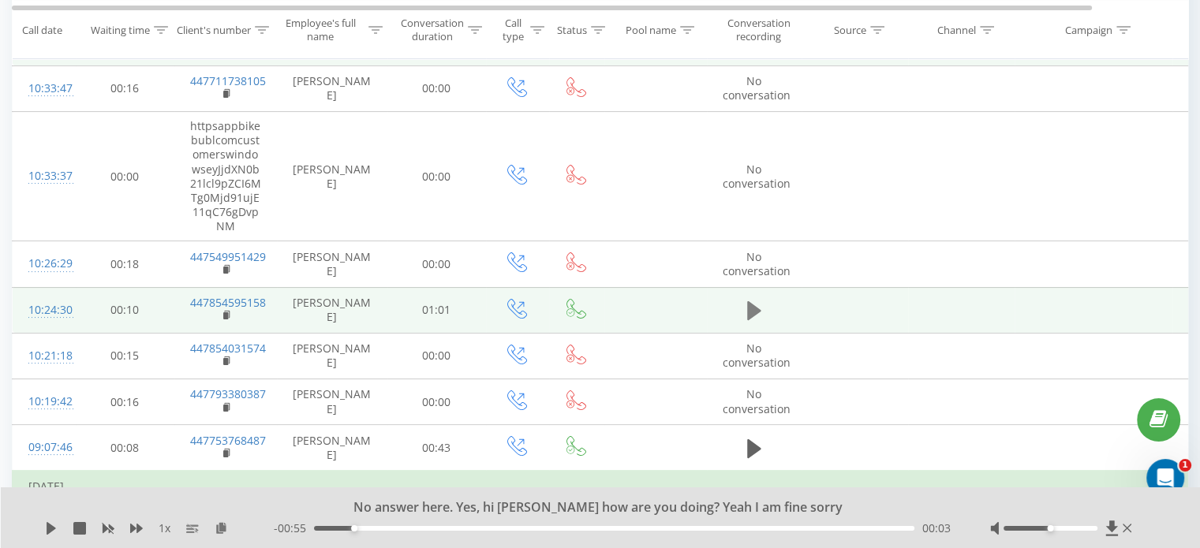
click at [754, 317] on icon at bounding box center [754, 311] width 14 height 22
click at [754, 315] on icon at bounding box center [754, 311] width 14 height 22
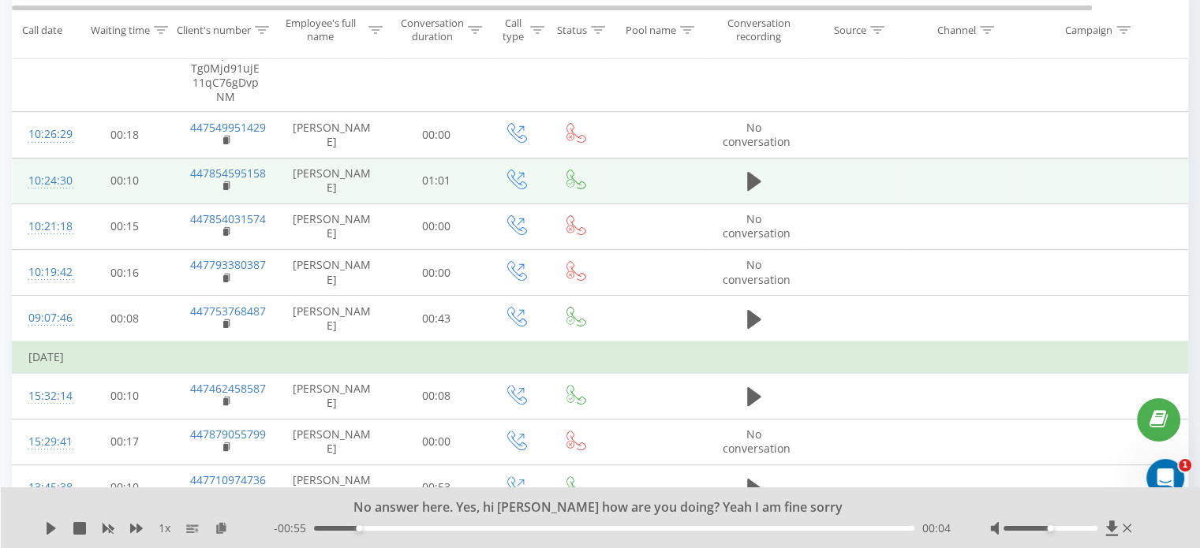
scroll to position [420, 0]
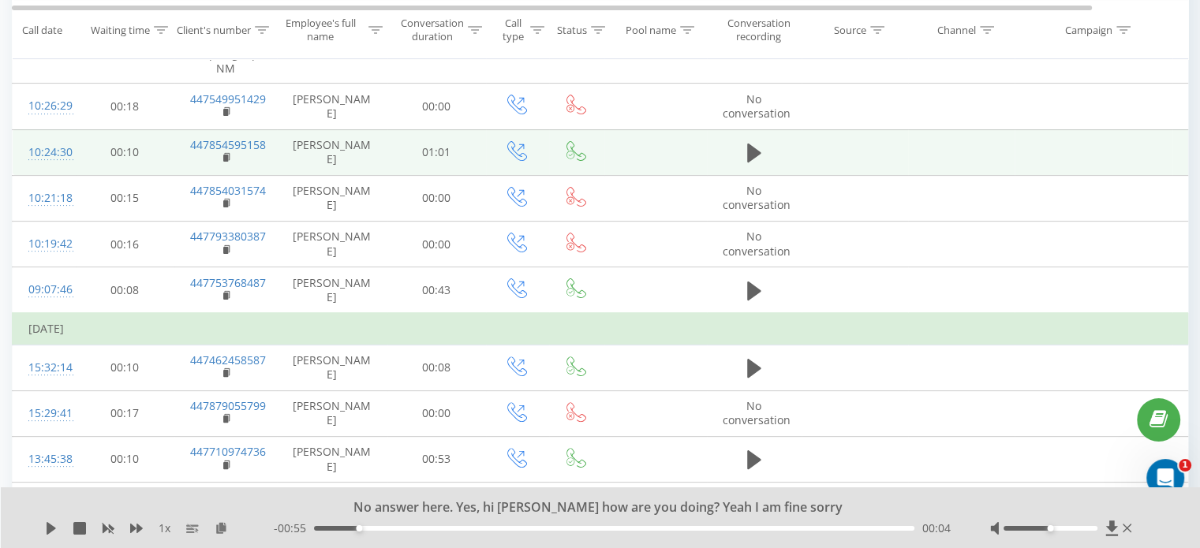
click at [754, 315] on td "[DATE]" at bounding box center [652, 329] width 1278 height 32
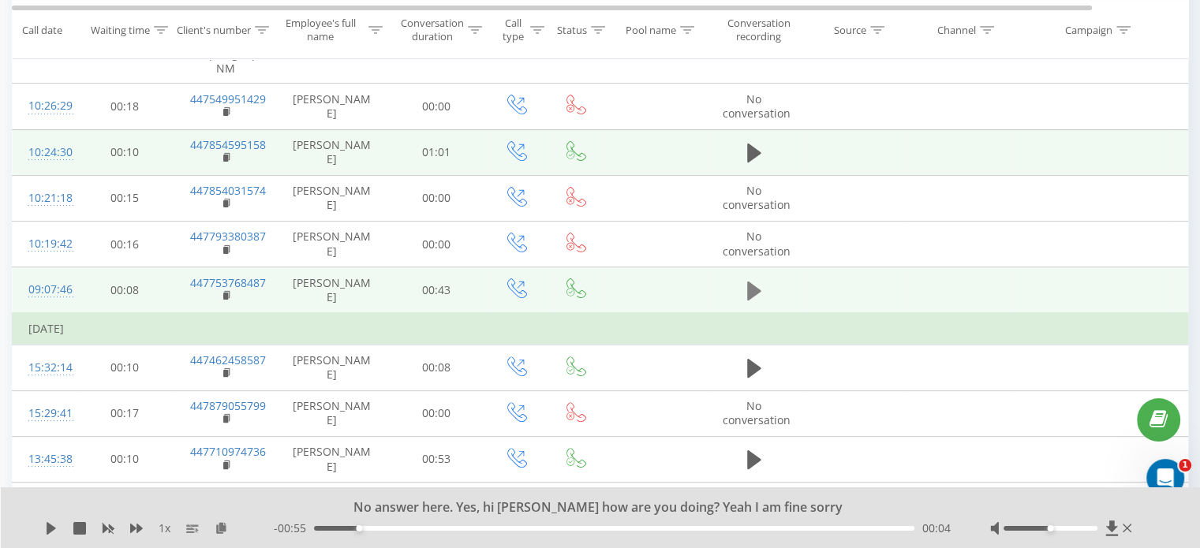
click at [754, 295] on icon at bounding box center [754, 291] width 14 height 22
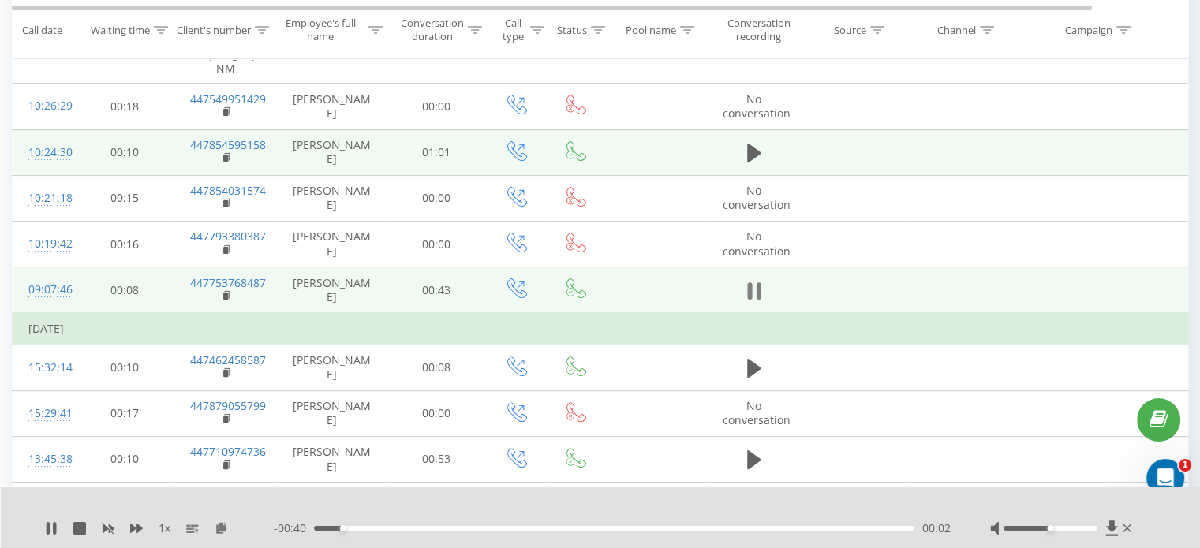
click at [754, 282] on icon at bounding box center [754, 291] width 14 height 22
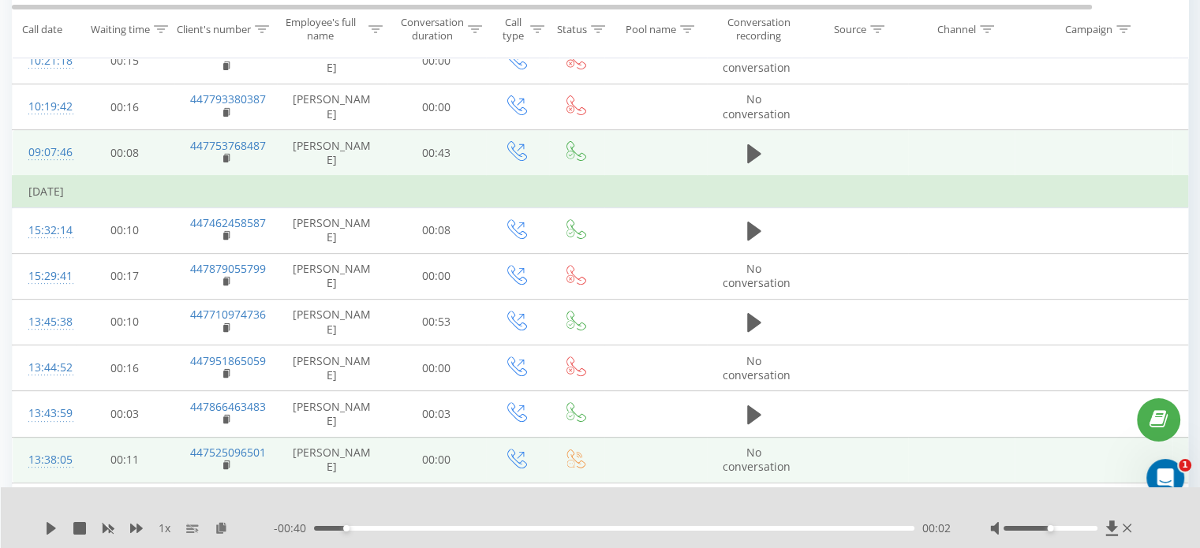
scroll to position [577, 0]
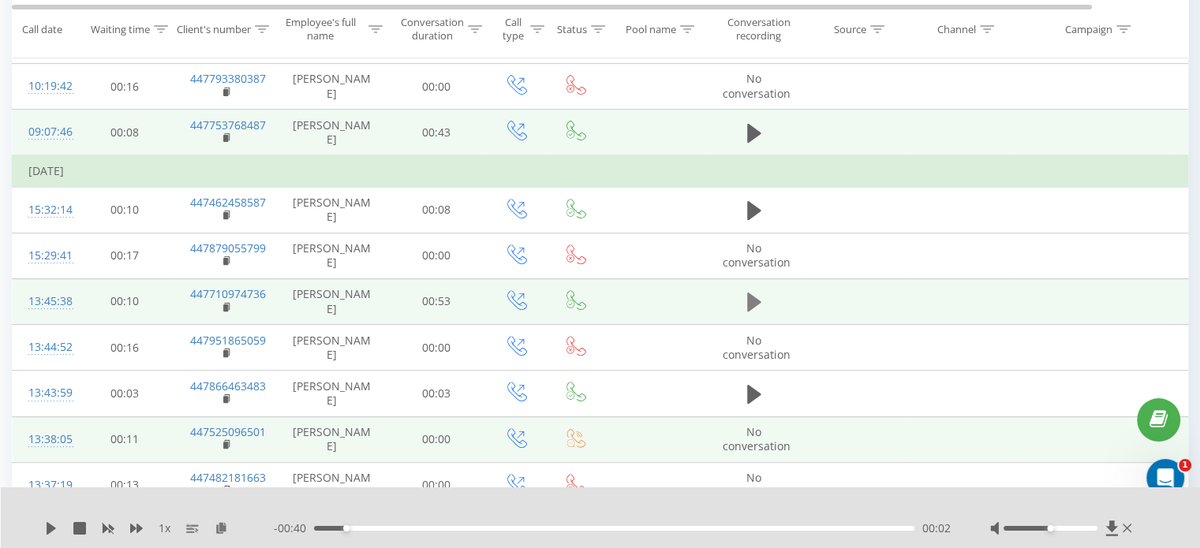
click at [751, 299] on icon at bounding box center [754, 302] width 14 height 19
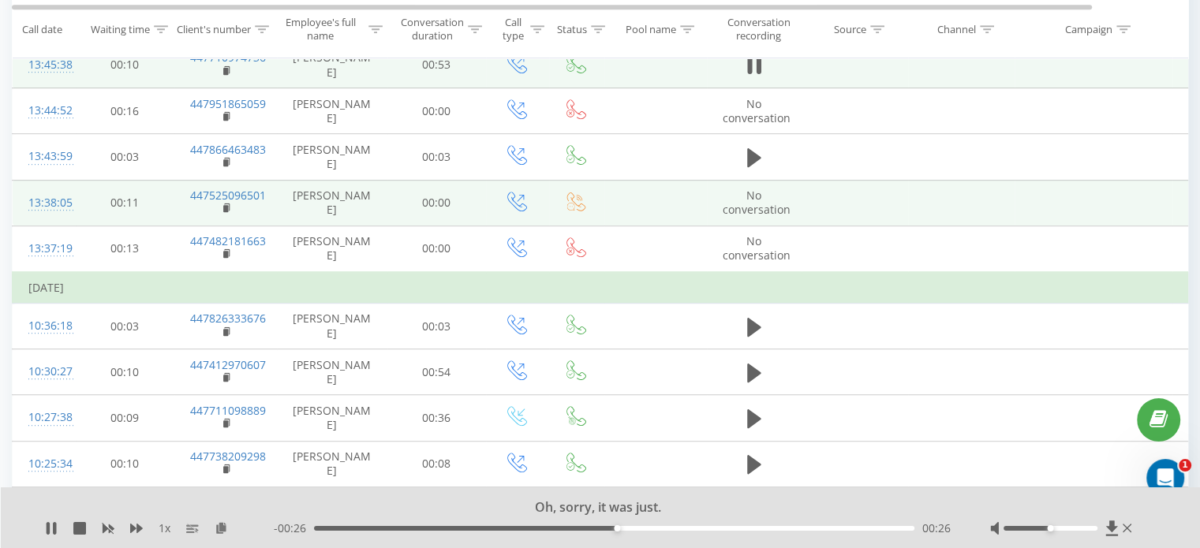
scroll to position [893, 0]
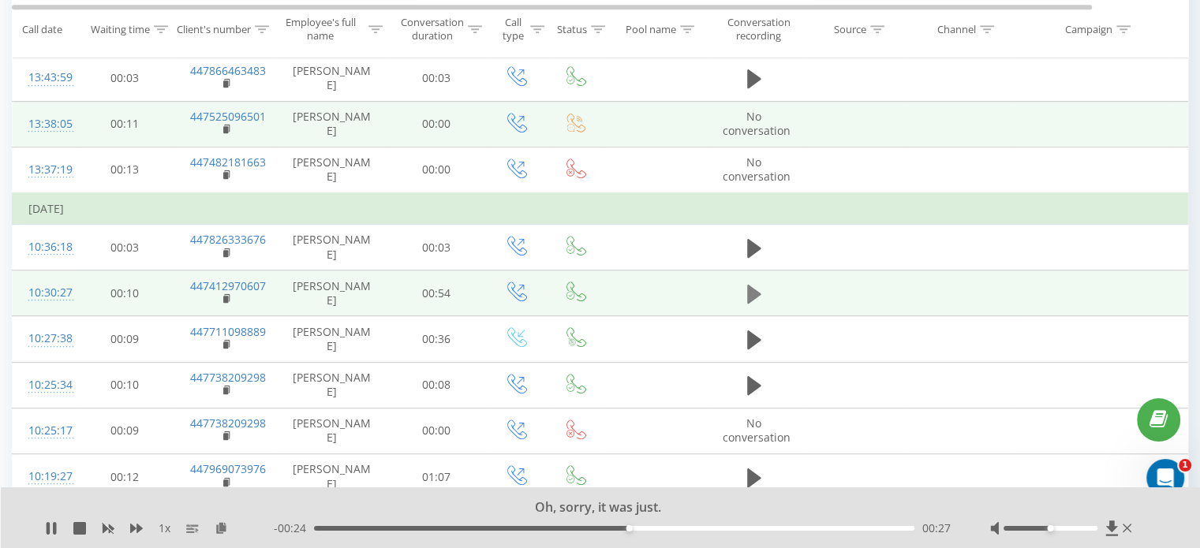
click at [756, 299] on icon at bounding box center [754, 294] width 14 height 22
click at [574, 526] on div "00:03" at bounding box center [614, 528] width 600 height 5
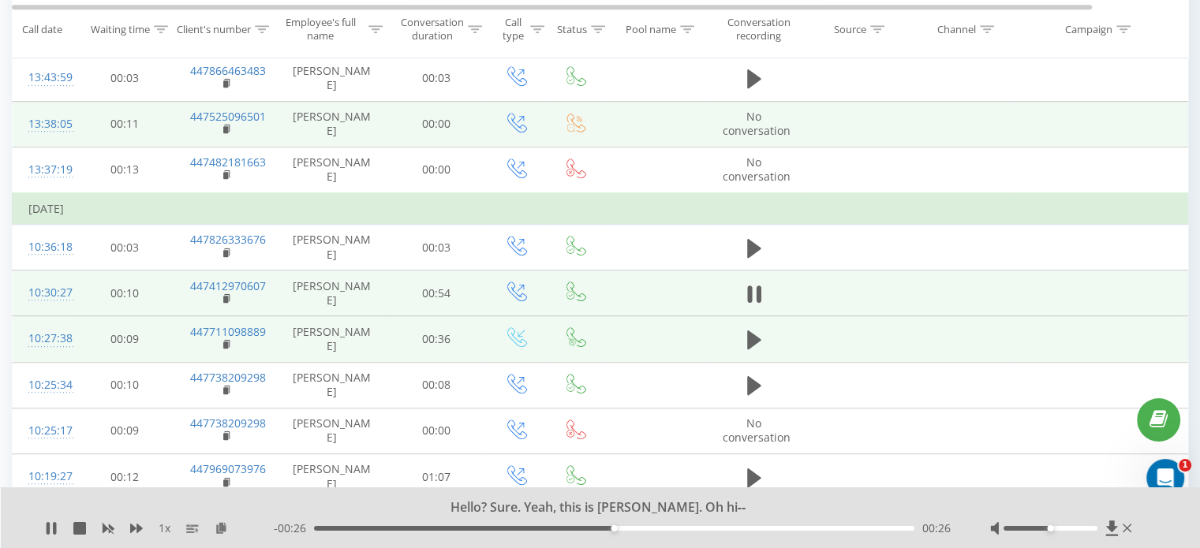
click at [765, 337] on td at bounding box center [754, 339] width 95 height 46
click at [739, 333] on td at bounding box center [754, 339] width 95 height 46
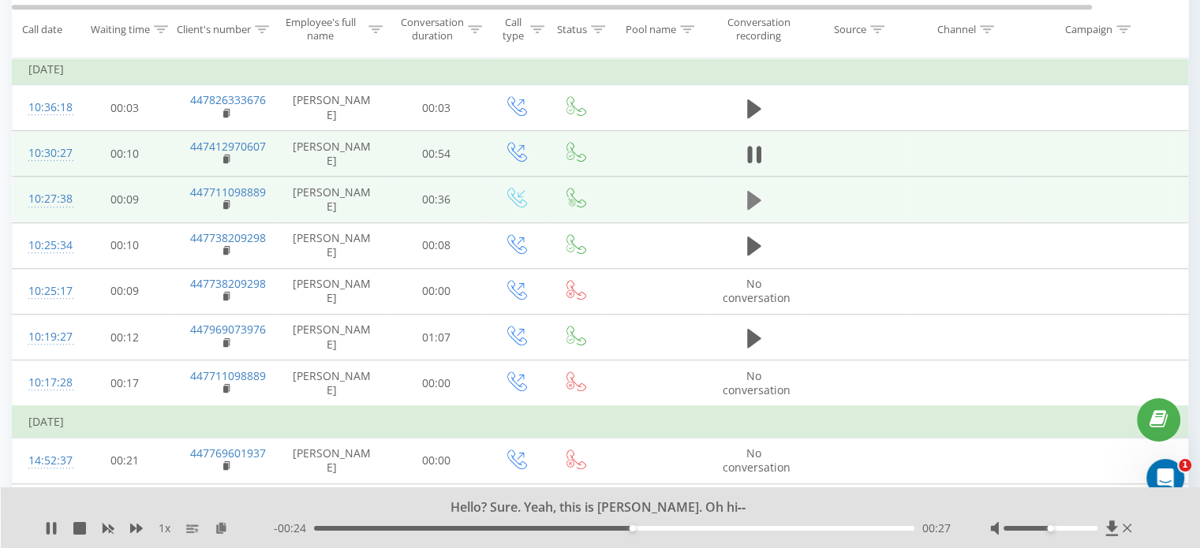
scroll to position [1051, 0]
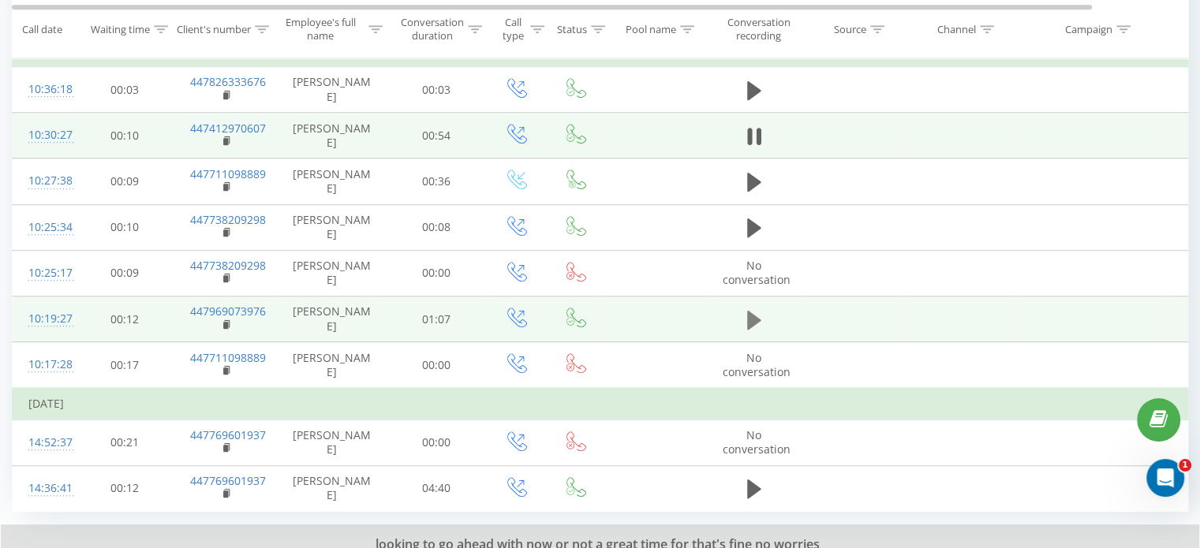
click at [754, 323] on icon at bounding box center [754, 320] width 14 height 22
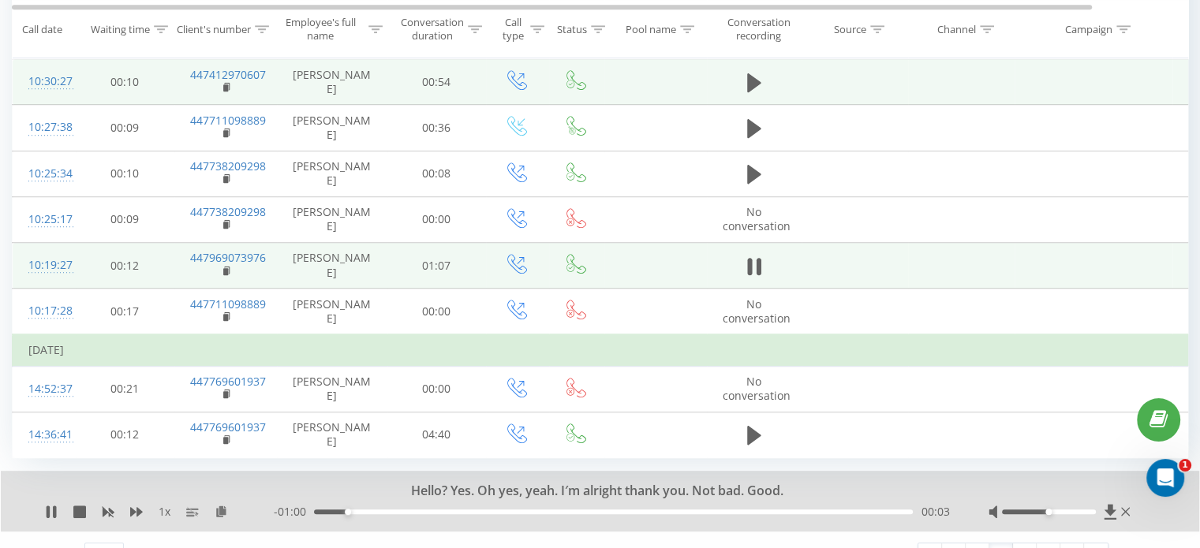
scroll to position [1128, 0]
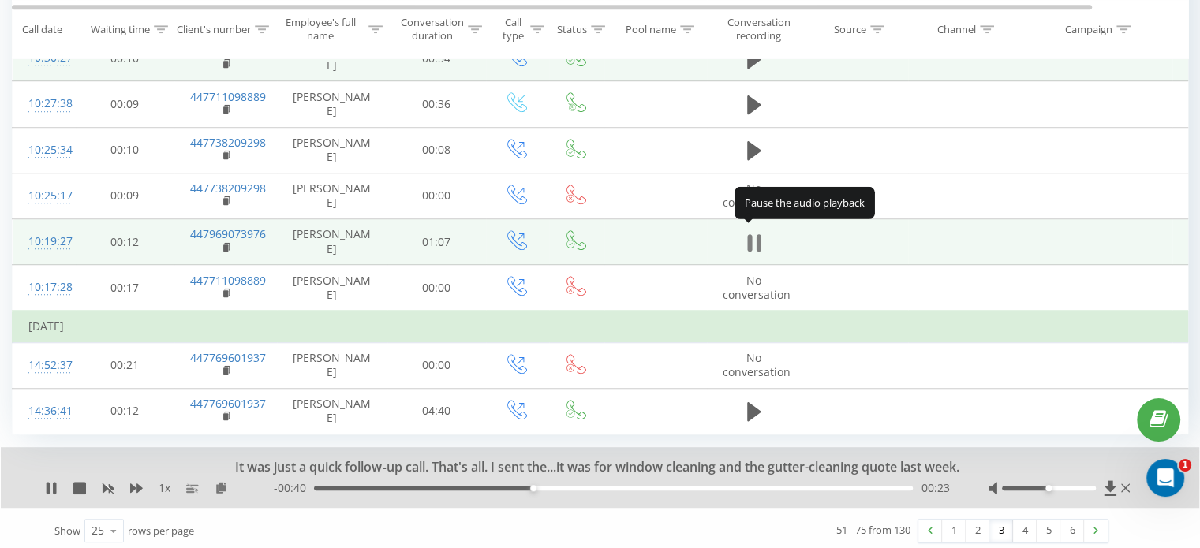
click at [753, 236] on icon at bounding box center [754, 243] width 14 height 22
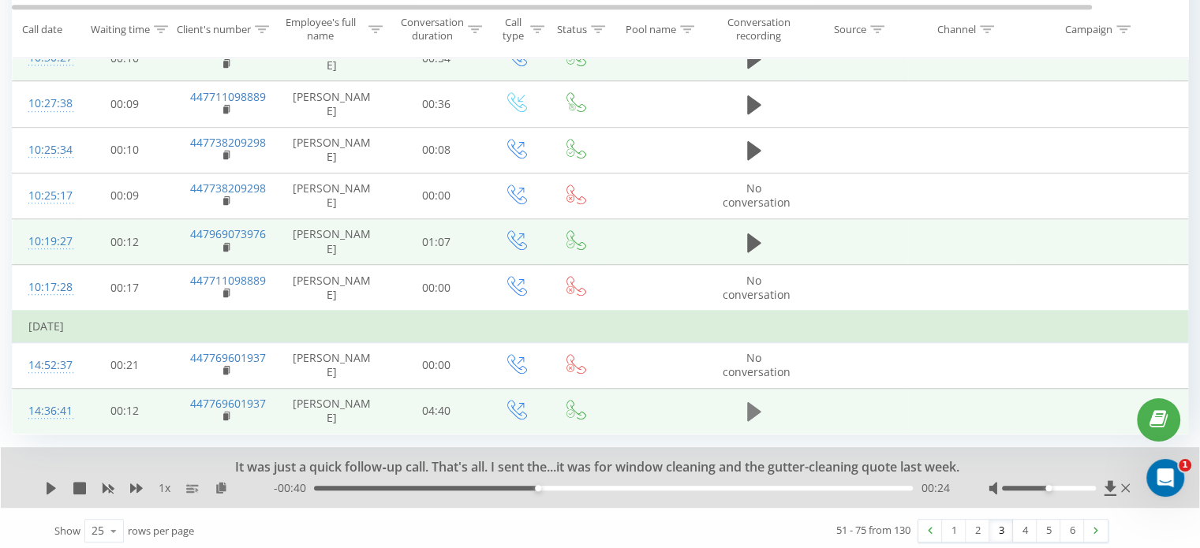
click at [749, 405] on icon at bounding box center [754, 411] width 14 height 19
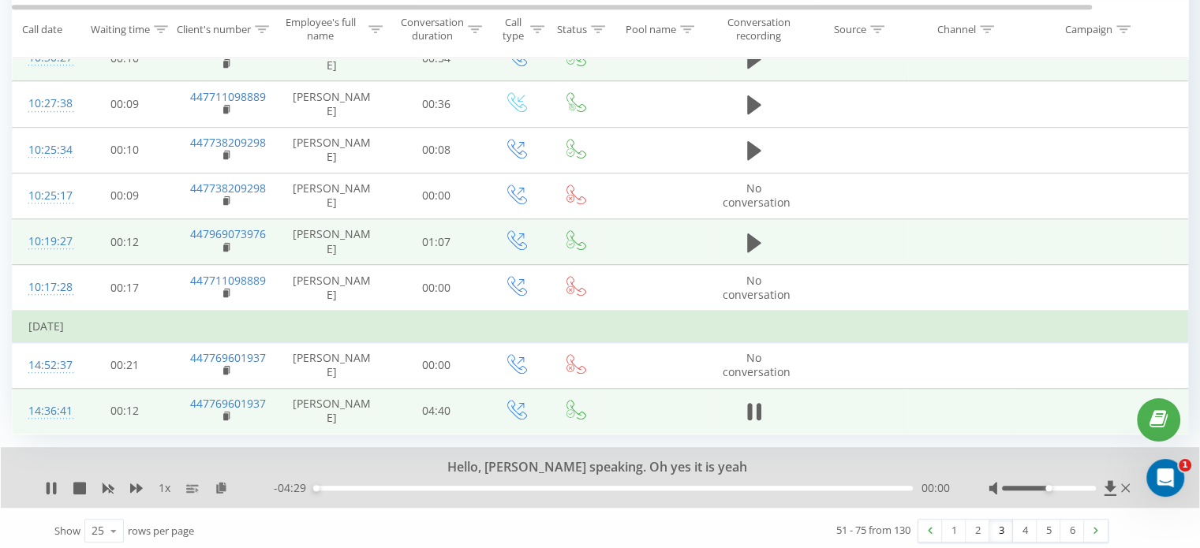
click at [741, 459] on div "Hello, [PERSON_NAME] speaking. Oh yes it is yeah" at bounding box center [589, 467] width 871 height 17
click at [499, 467] on div at bounding box center [589, 467] width 871 height 17
click at [747, 406] on icon at bounding box center [754, 412] width 14 height 22
click at [1021, 526] on link "4" at bounding box center [1025, 531] width 24 height 22
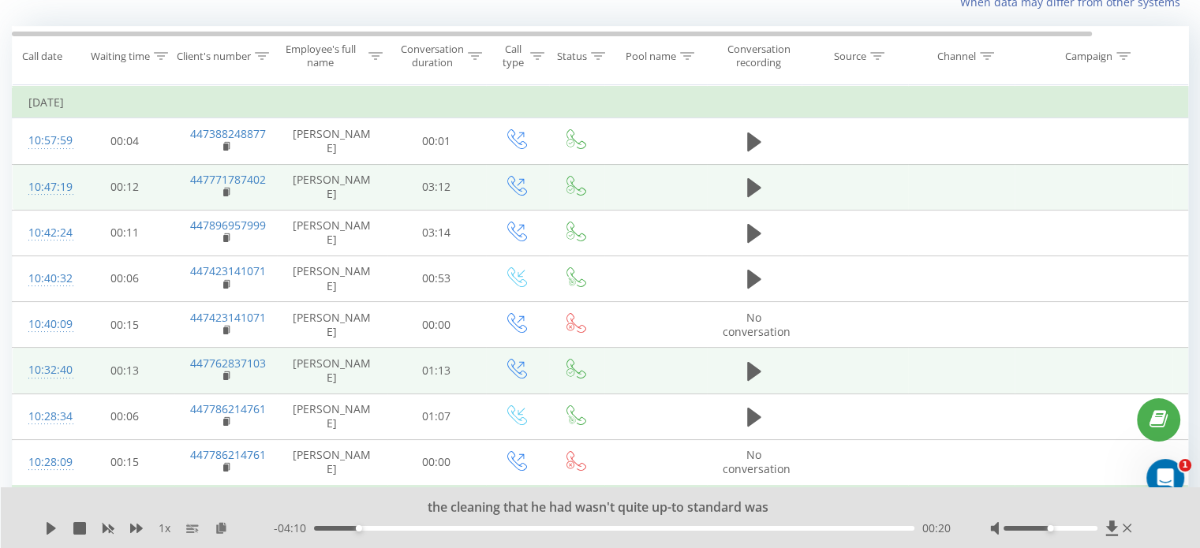
scroll to position [104, 0]
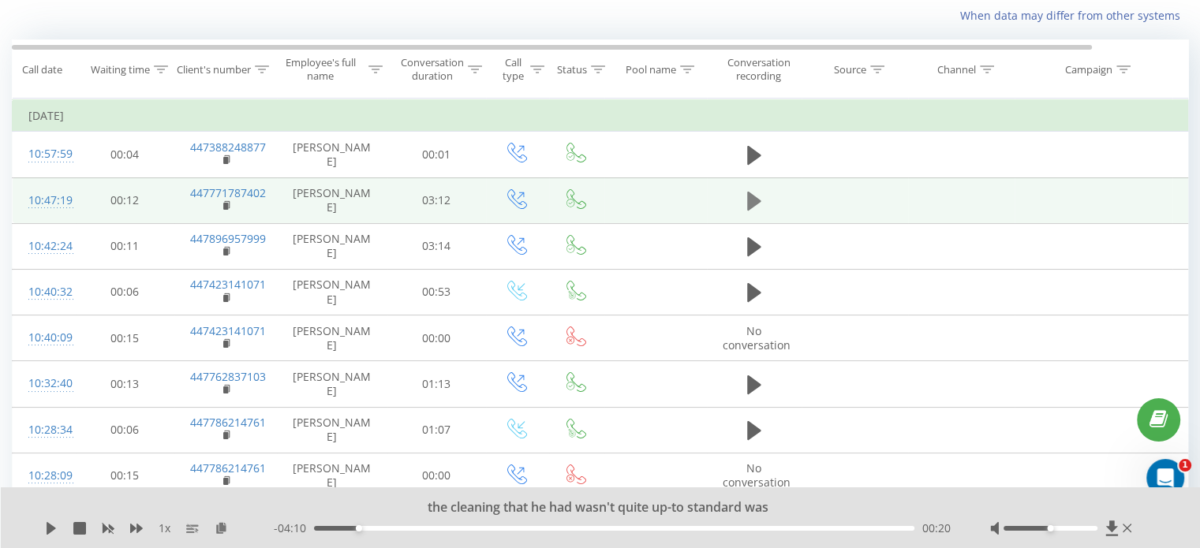
click at [759, 200] on icon at bounding box center [754, 201] width 14 height 19
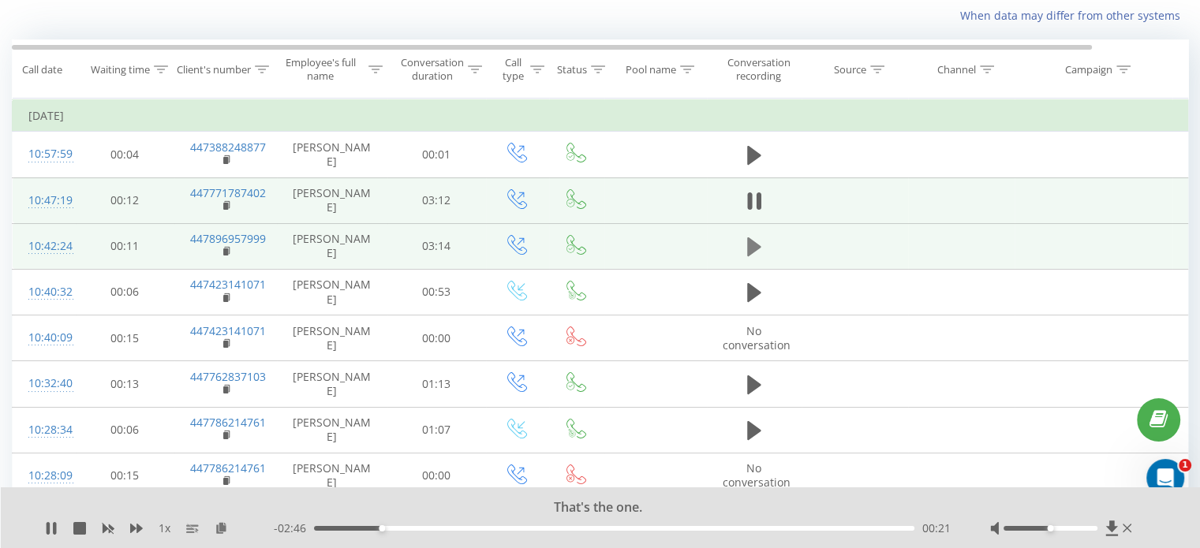
click at [754, 241] on icon at bounding box center [754, 246] width 14 height 19
click at [753, 248] on icon at bounding box center [754, 247] width 14 height 22
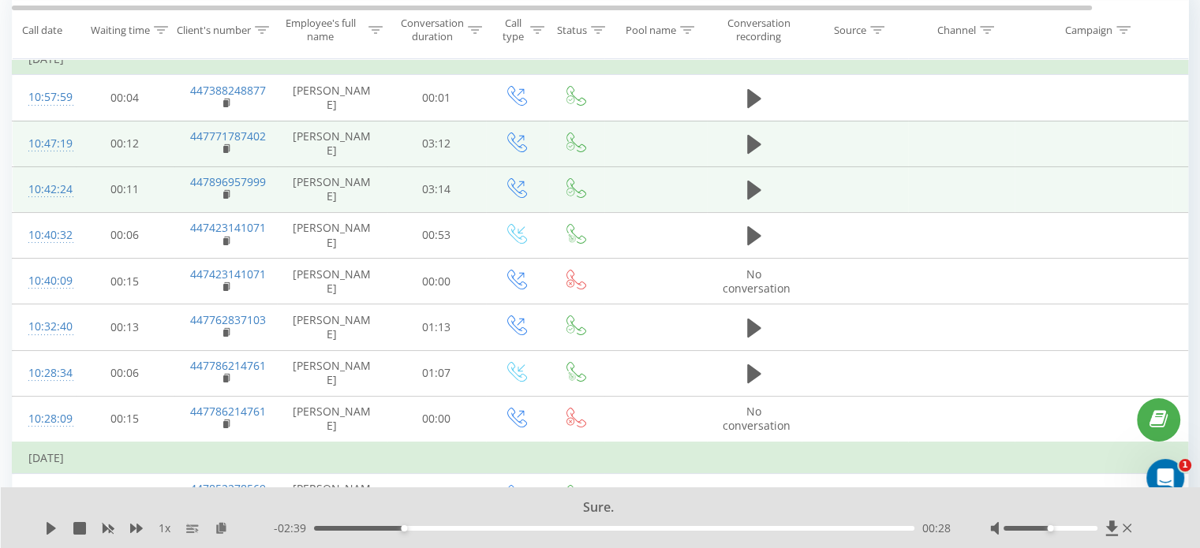
scroll to position [183, 0]
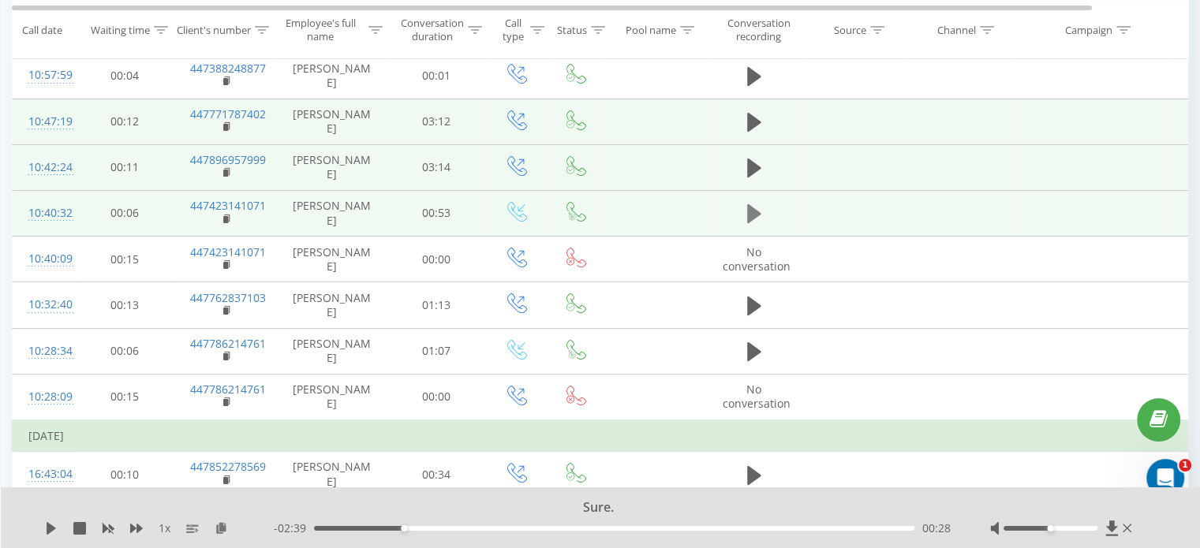
click at [752, 211] on icon at bounding box center [754, 213] width 14 height 19
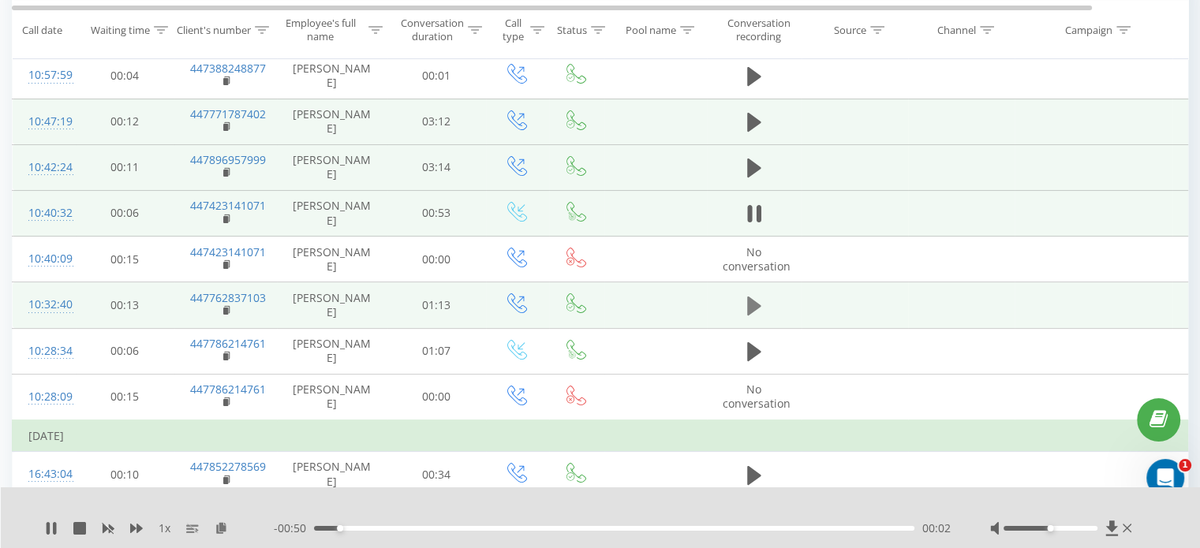
click at [745, 298] on button at bounding box center [754, 306] width 24 height 24
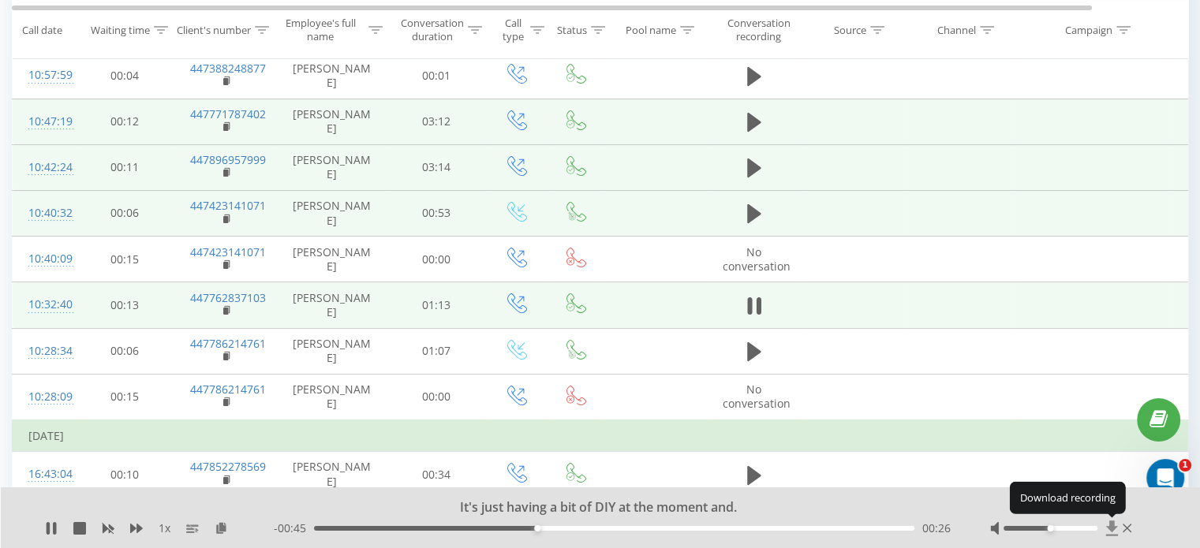
click at [1110, 525] on icon at bounding box center [1111, 528] width 12 height 15
click at [751, 300] on icon at bounding box center [749, 305] width 5 height 17
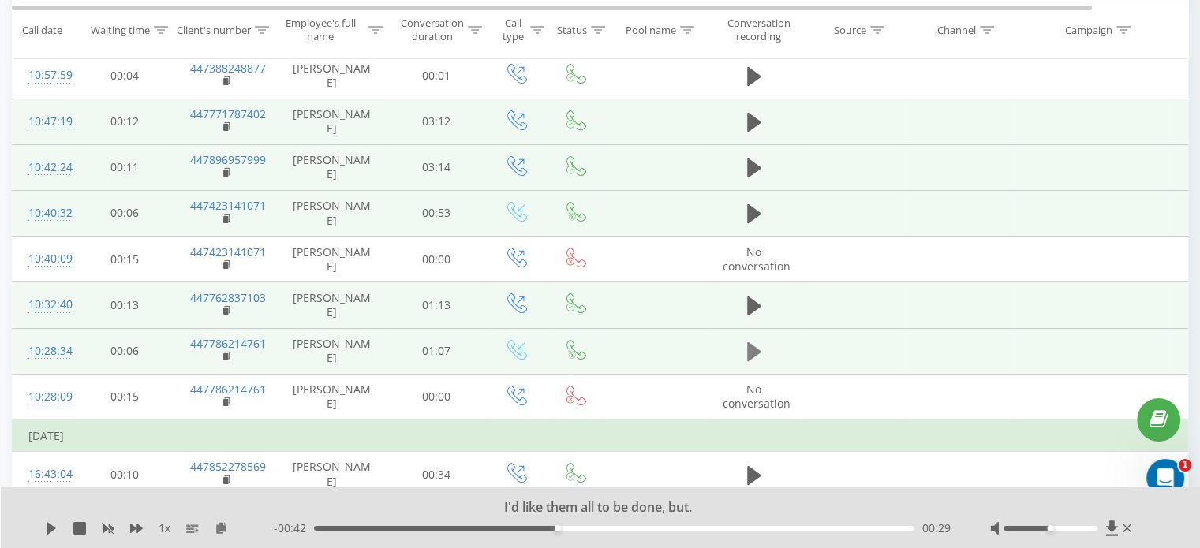
click at [751, 348] on icon at bounding box center [754, 351] width 14 height 19
click at [756, 351] on icon at bounding box center [758, 351] width 5 height 17
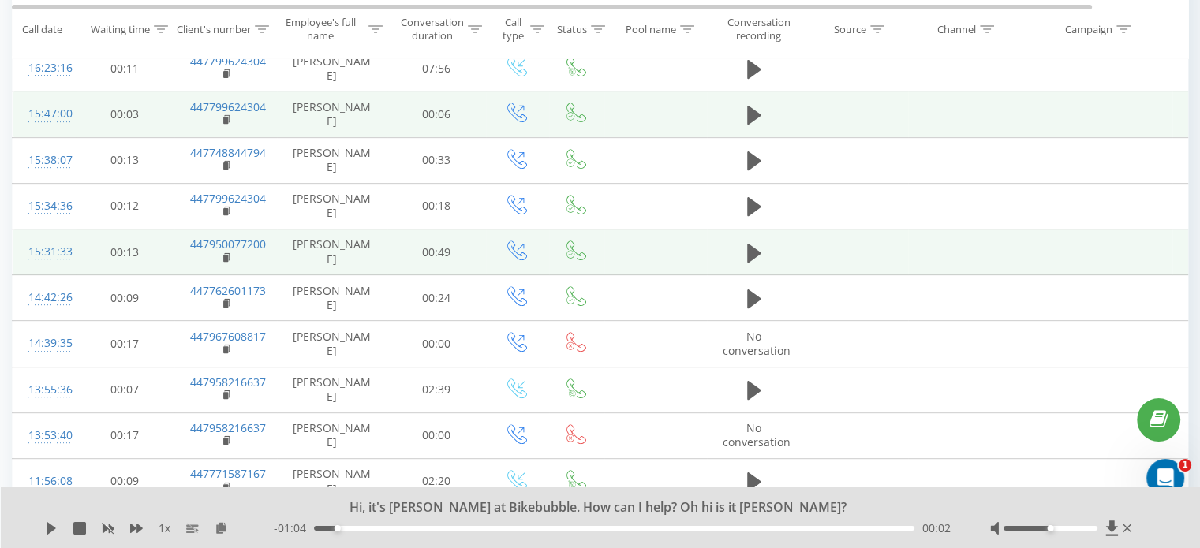
scroll to position [656, 0]
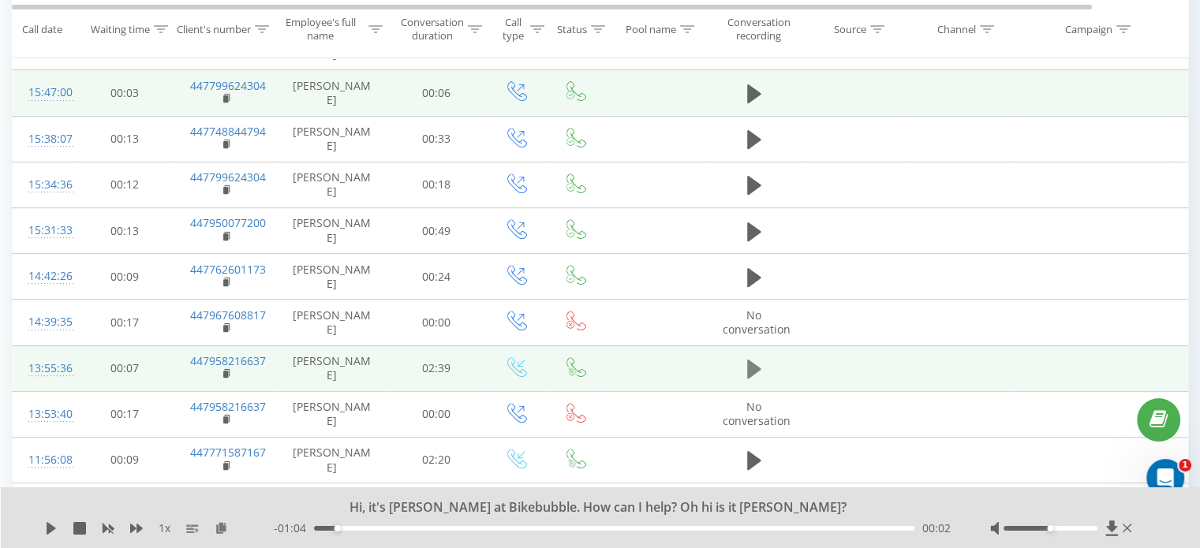
click at [751, 365] on icon at bounding box center [754, 369] width 14 height 19
click at [751, 365] on icon at bounding box center [749, 368] width 5 height 17
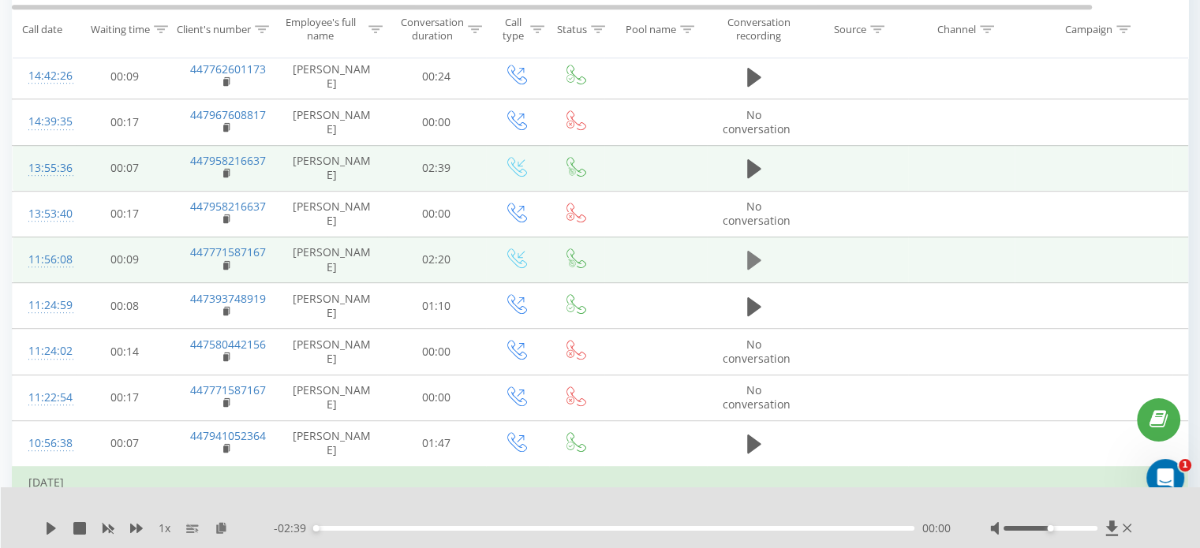
scroll to position [893, 0]
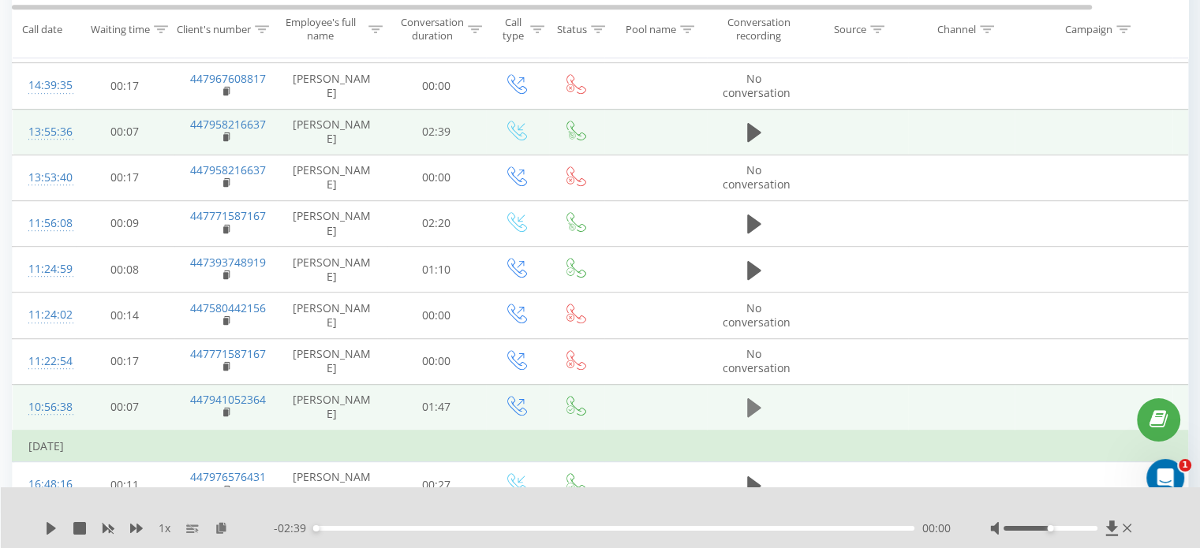
click at [755, 397] on icon at bounding box center [754, 408] width 14 height 22
click at [754, 400] on icon at bounding box center [754, 408] width 14 height 22
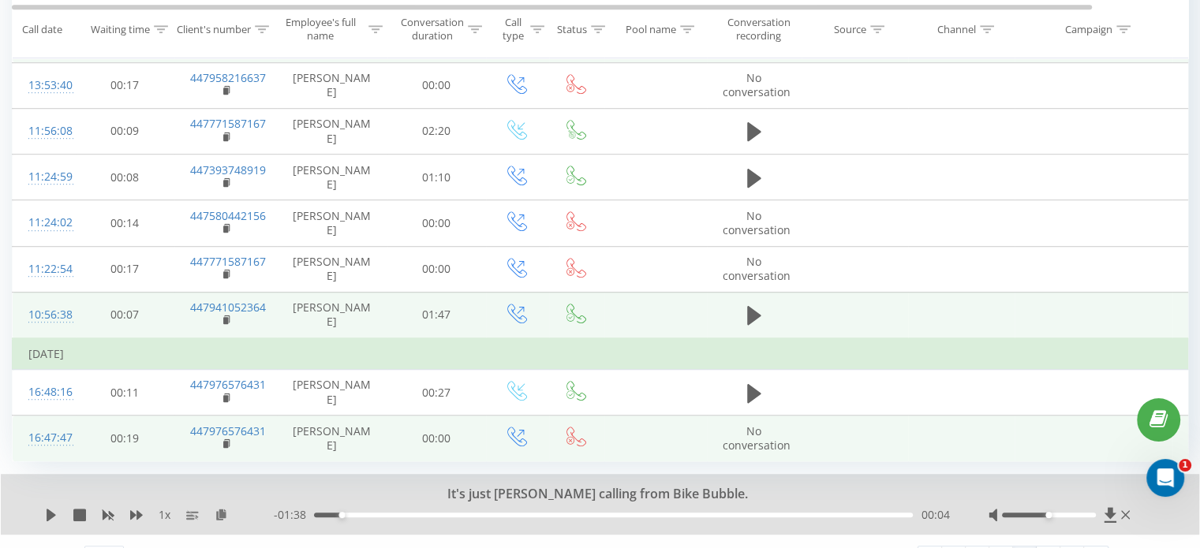
scroll to position [1013, 0]
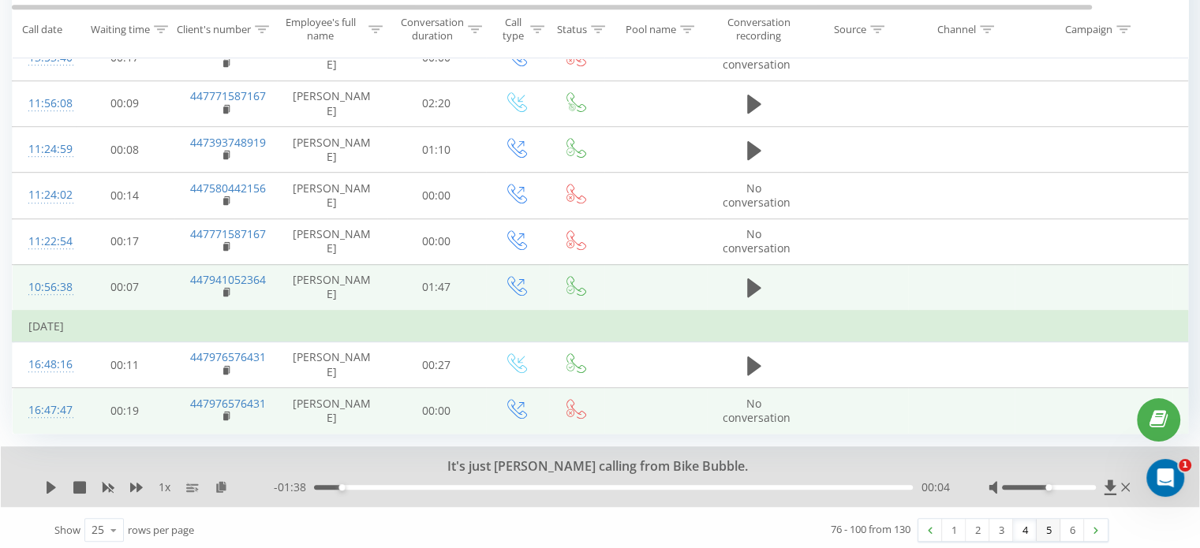
click at [1050, 523] on link "5" at bounding box center [1049, 530] width 24 height 22
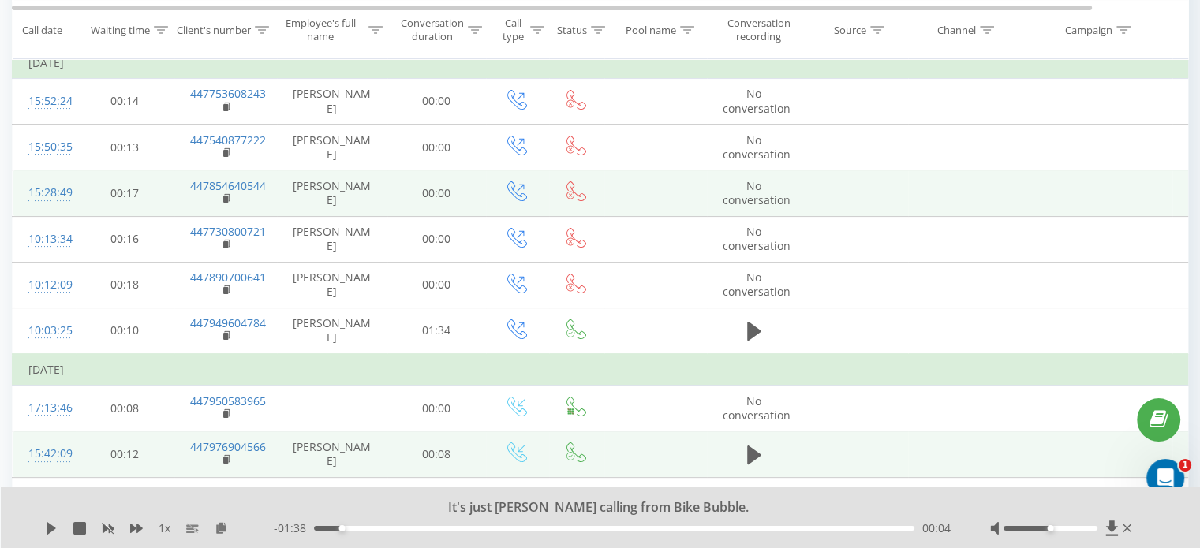
scroll to position [341, 0]
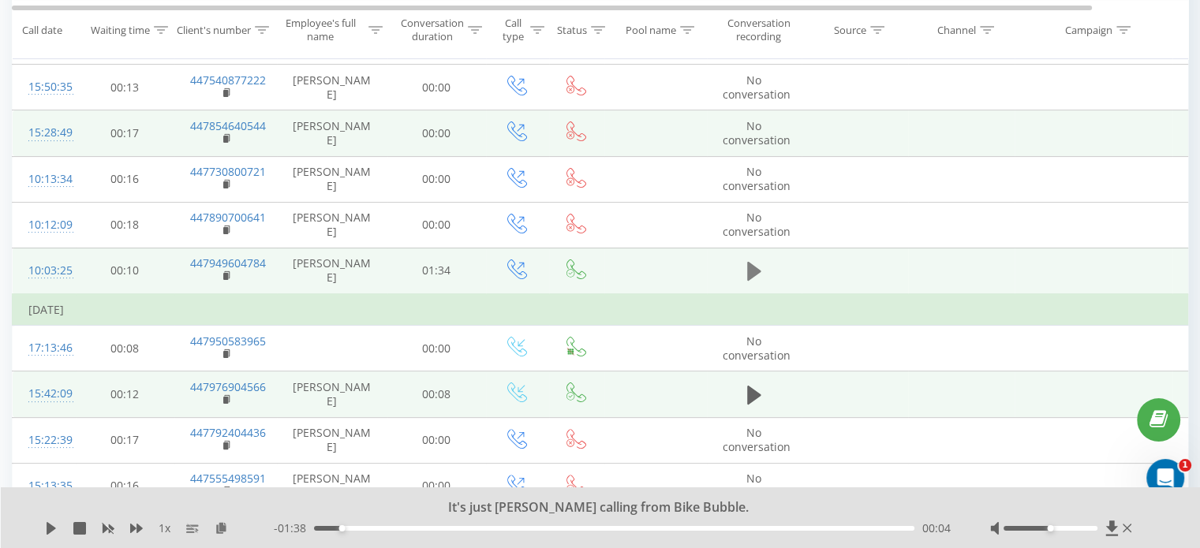
click at [742, 271] on button at bounding box center [754, 272] width 24 height 24
click at [752, 271] on icon at bounding box center [754, 271] width 14 height 22
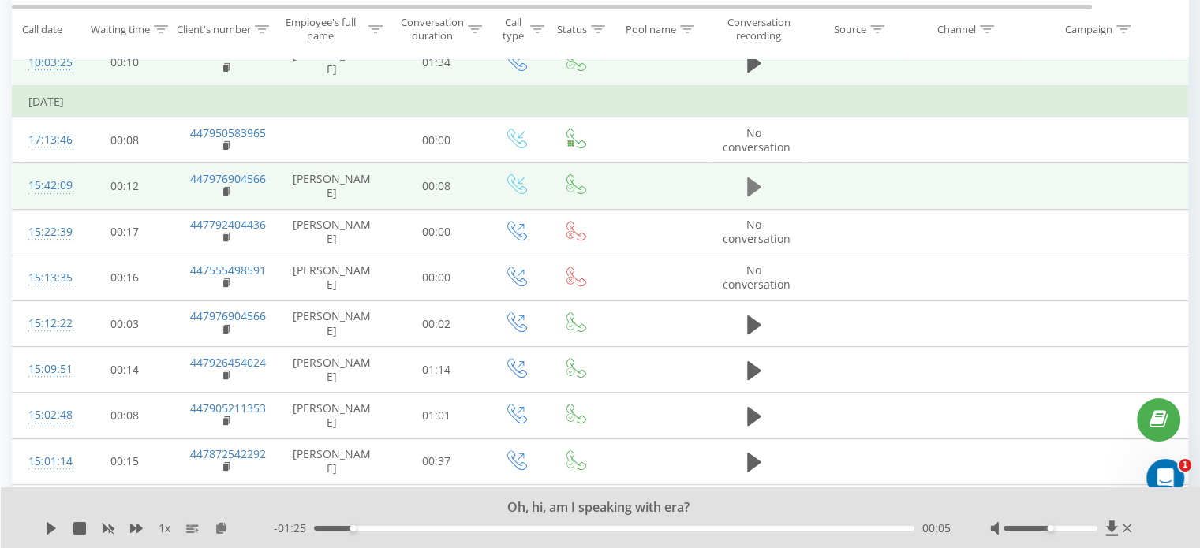
scroll to position [577, 0]
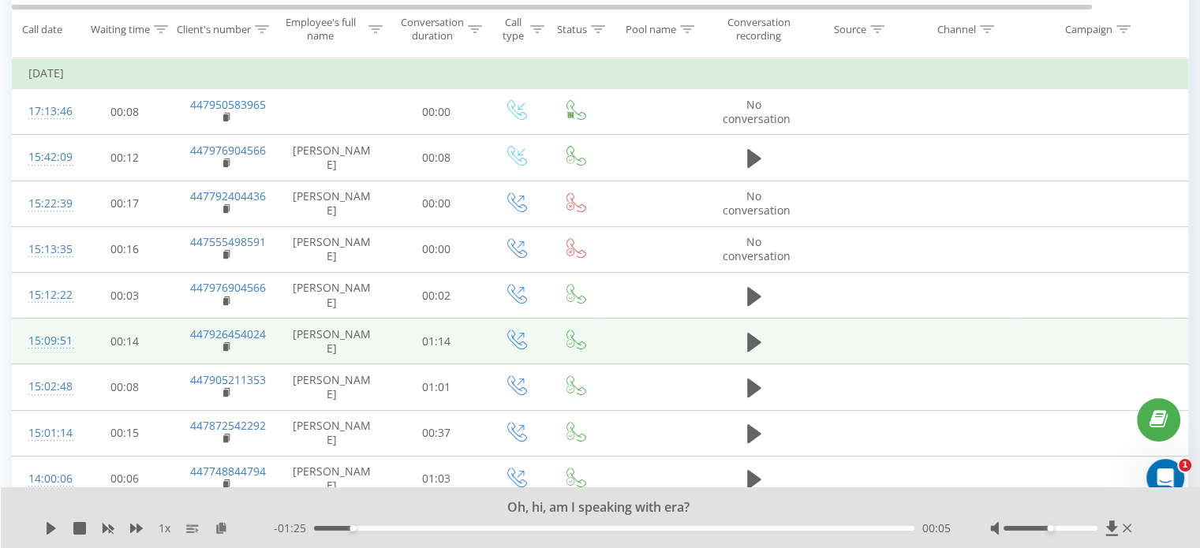
click at [738, 342] on td at bounding box center [754, 342] width 95 height 46
click at [745, 342] on button at bounding box center [754, 343] width 24 height 24
click at [571, 526] on div "00:20" at bounding box center [614, 528] width 600 height 5
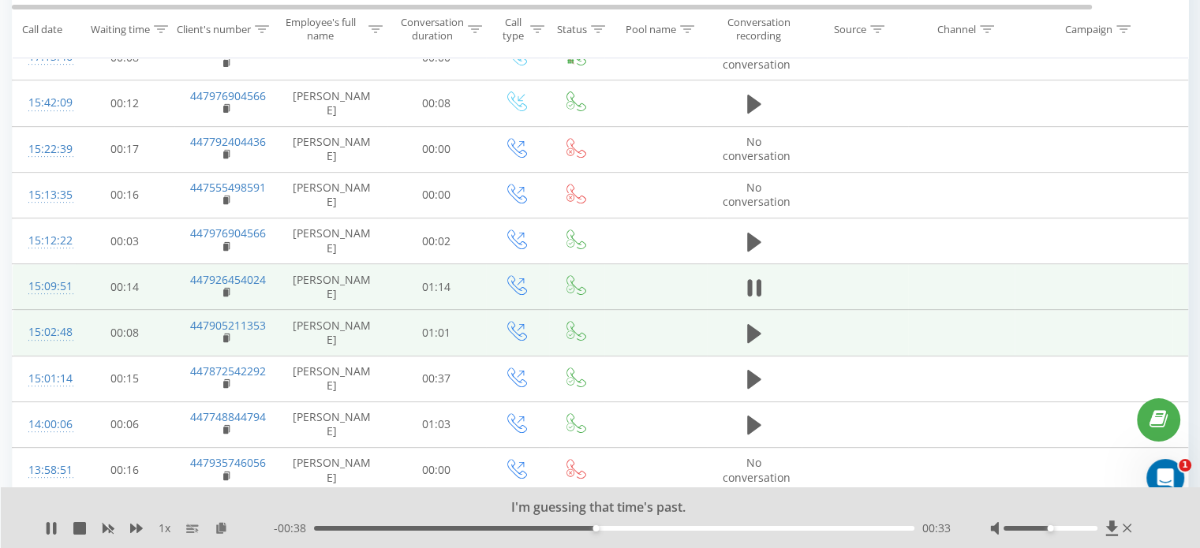
scroll to position [656, 0]
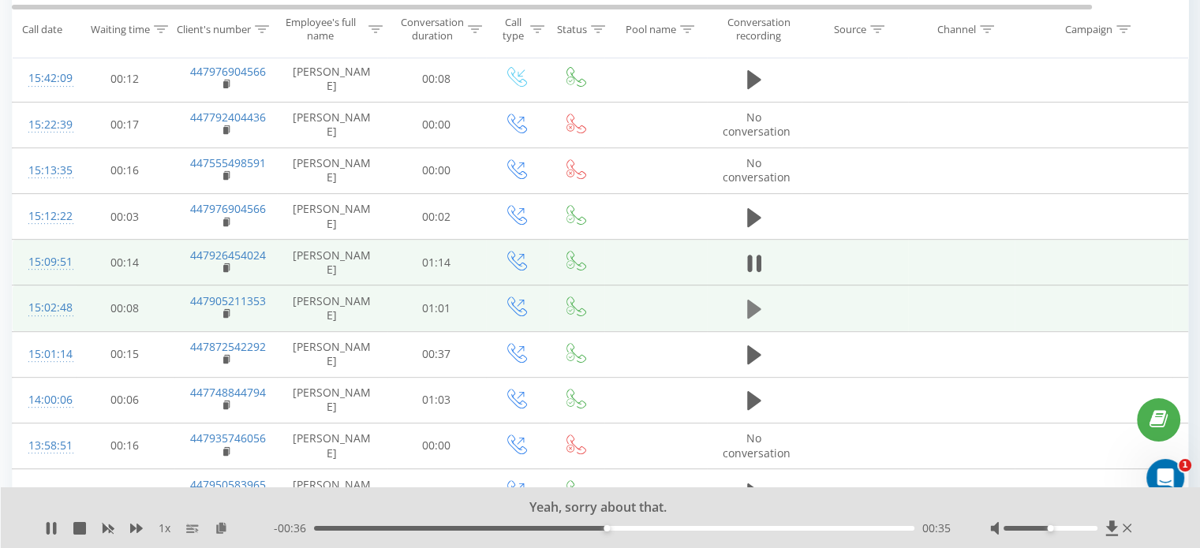
click at [753, 298] on icon at bounding box center [754, 309] width 14 height 22
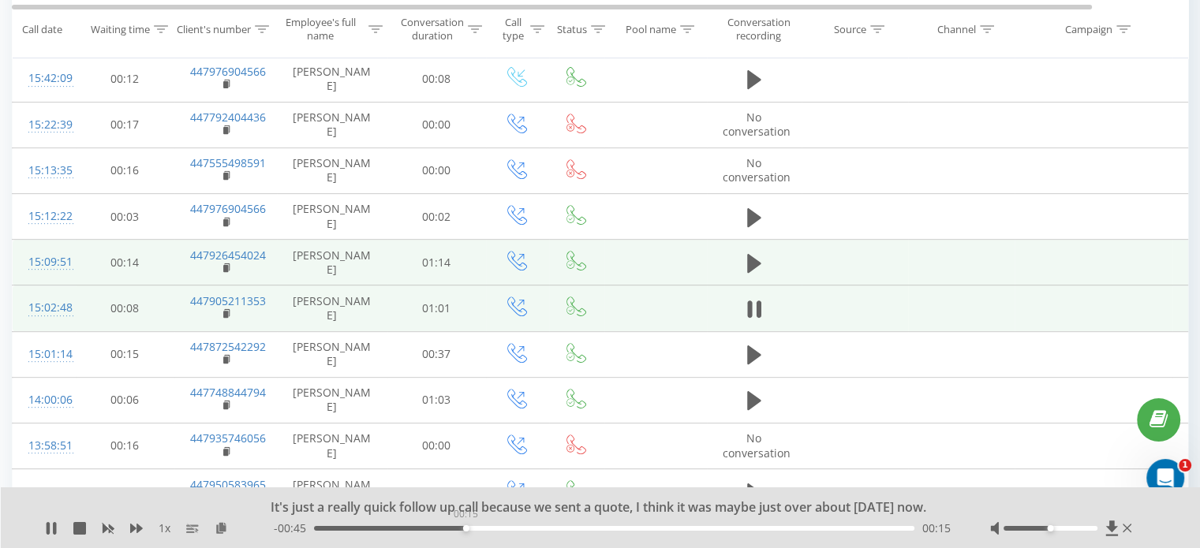
click at [465, 529] on div "00:15" at bounding box center [614, 528] width 600 height 5
click at [515, 525] on div "- 00:43 00:16 00:16" at bounding box center [612, 529] width 677 height 16
click at [518, 526] on div "00:17" at bounding box center [614, 528] width 600 height 5
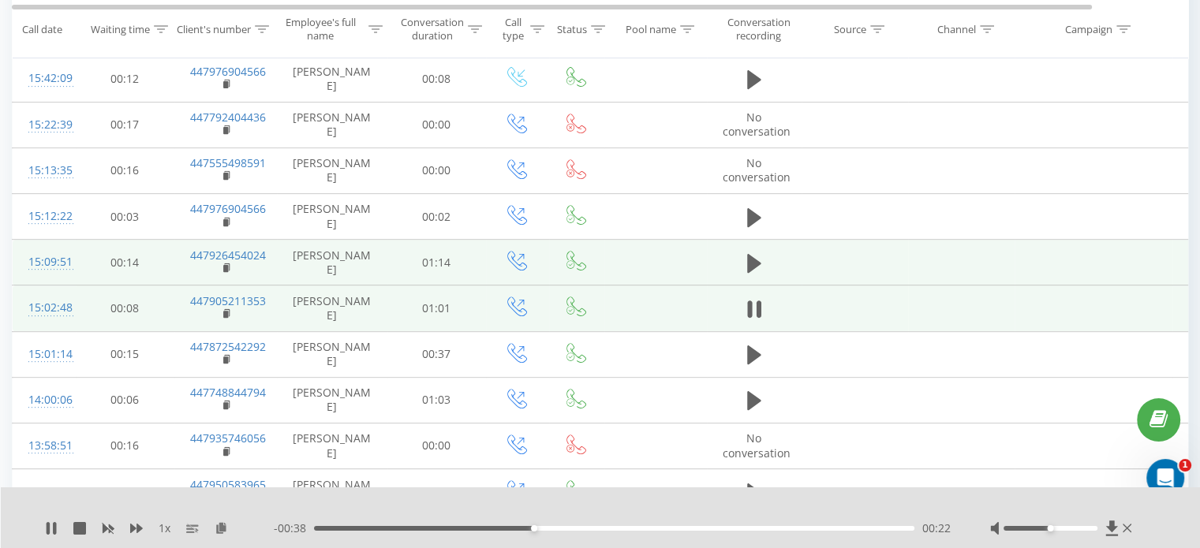
click at [569, 527] on div "00:22" at bounding box center [614, 528] width 600 height 5
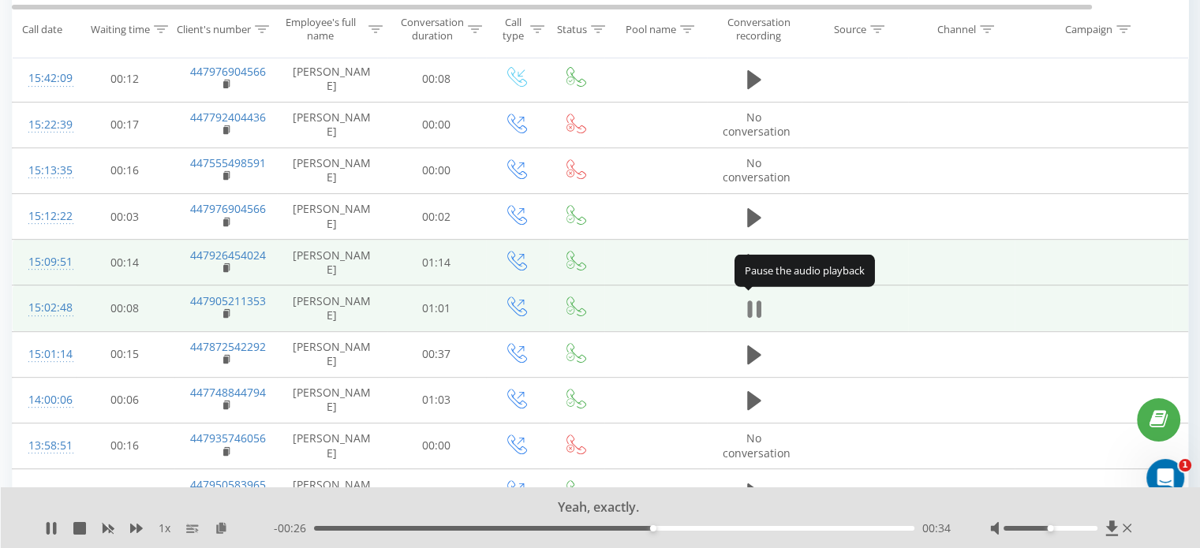
click at [753, 305] on icon at bounding box center [754, 309] width 14 height 22
click at [1112, 521] on icon at bounding box center [1111, 528] width 12 height 15
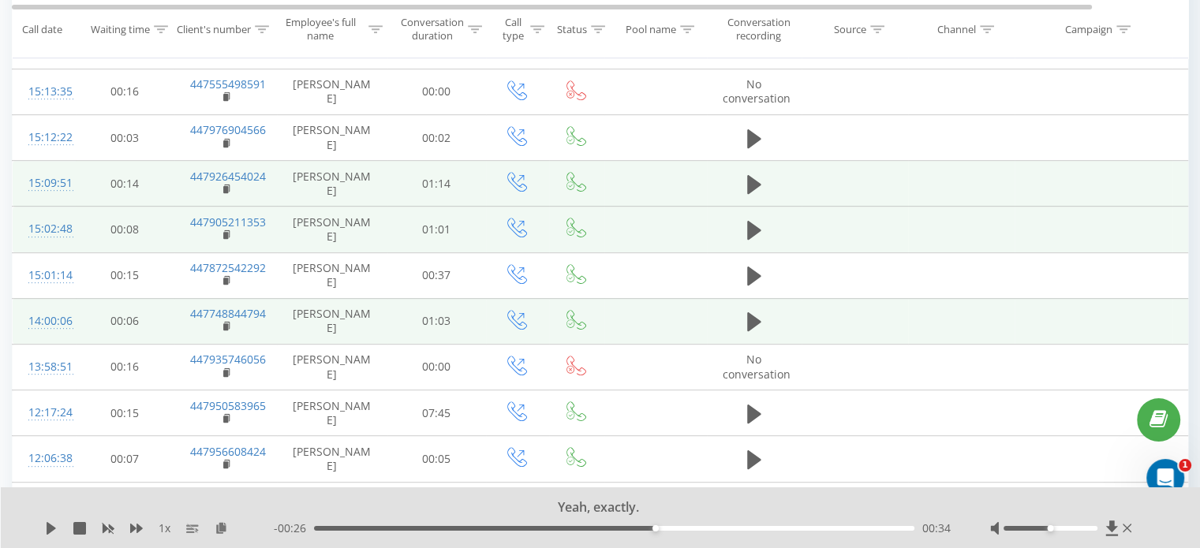
scroll to position [814, 0]
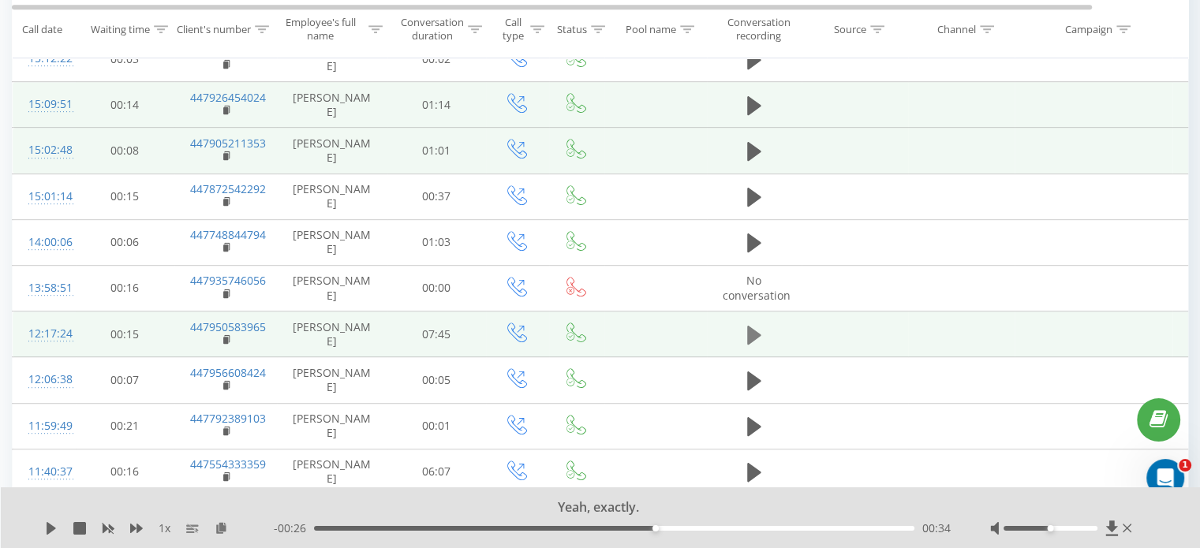
click at [742, 323] on button at bounding box center [754, 335] width 24 height 24
click at [753, 332] on icon at bounding box center [754, 335] width 14 height 22
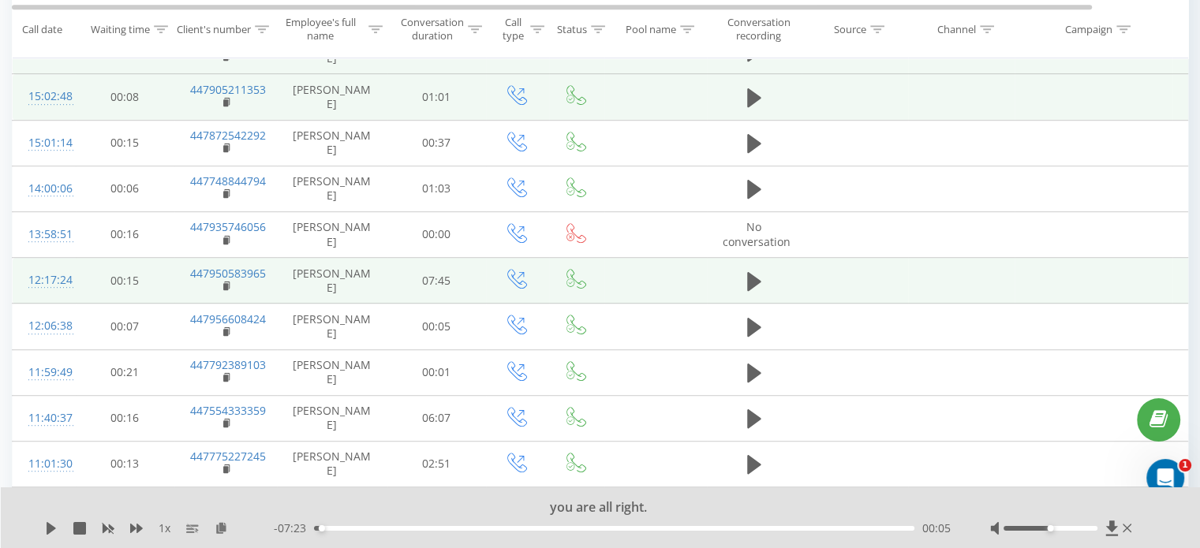
scroll to position [893, 0]
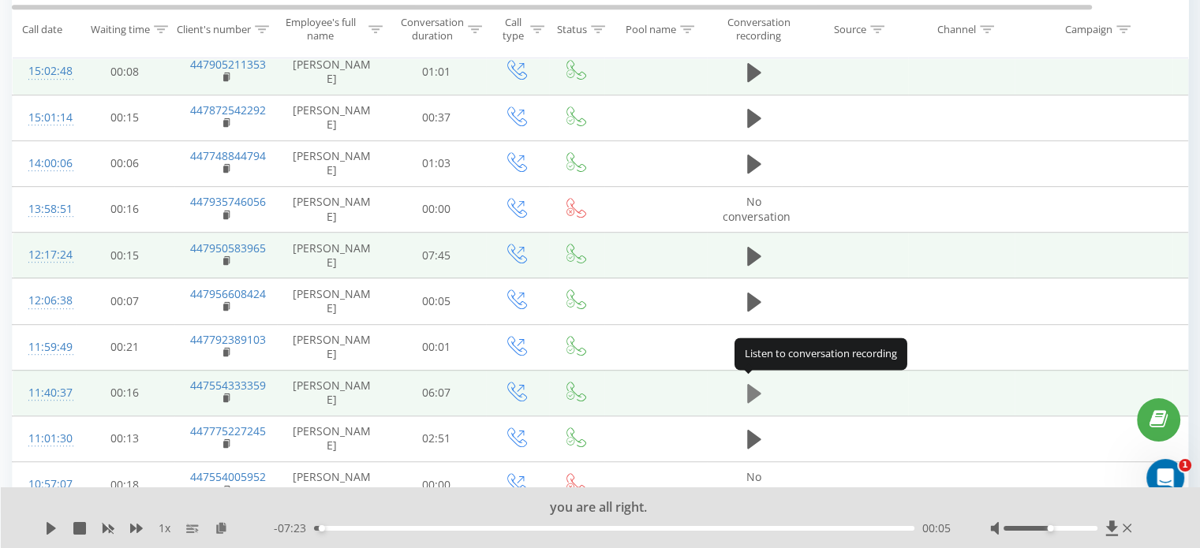
click at [745, 393] on button at bounding box center [754, 394] width 24 height 24
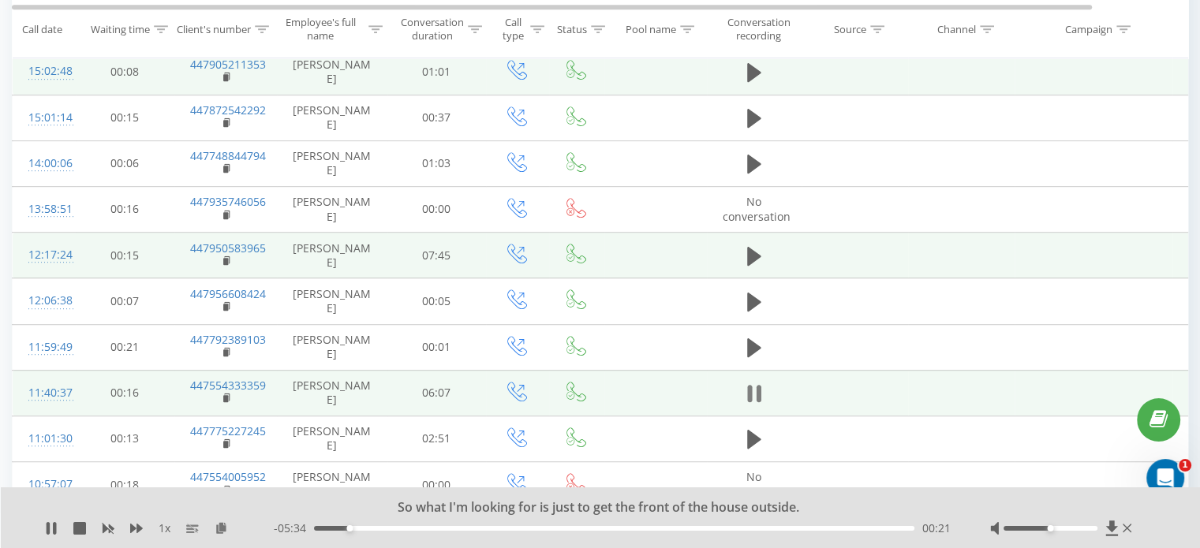
click at [753, 390] on icon at bounding box center [754, 394] width 14 height 22
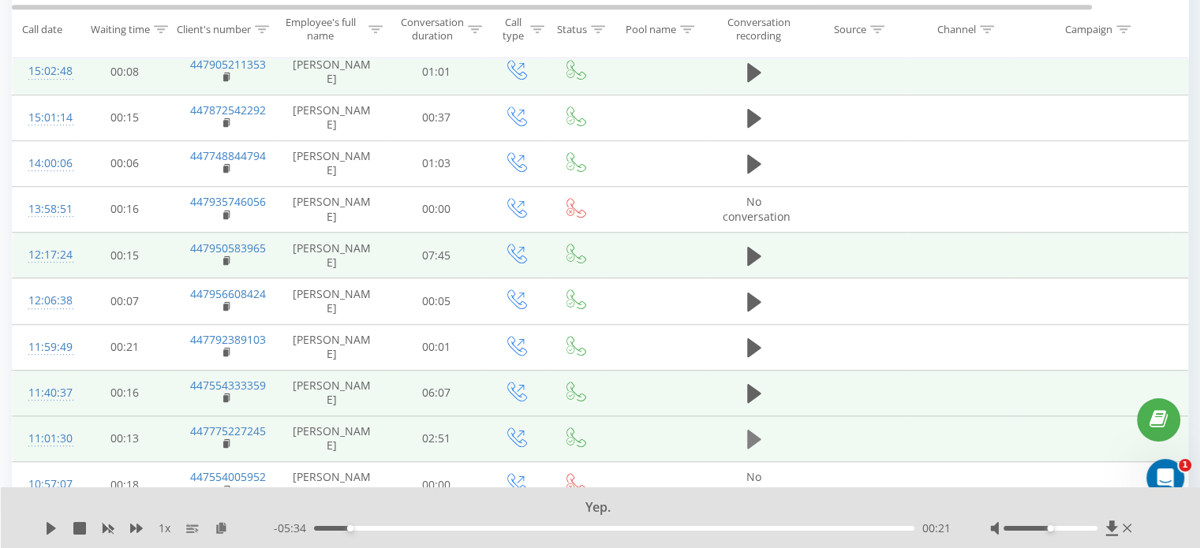
click at [749, 439] on icon at bounding box center [754, 439] width 14 height 19
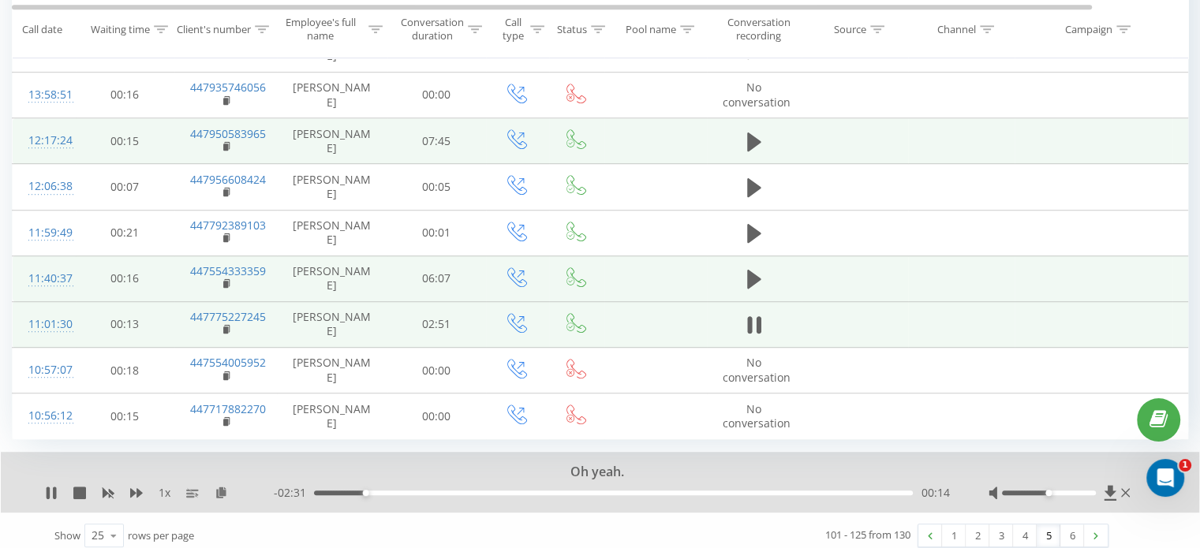
scroll to position [1013, 0]
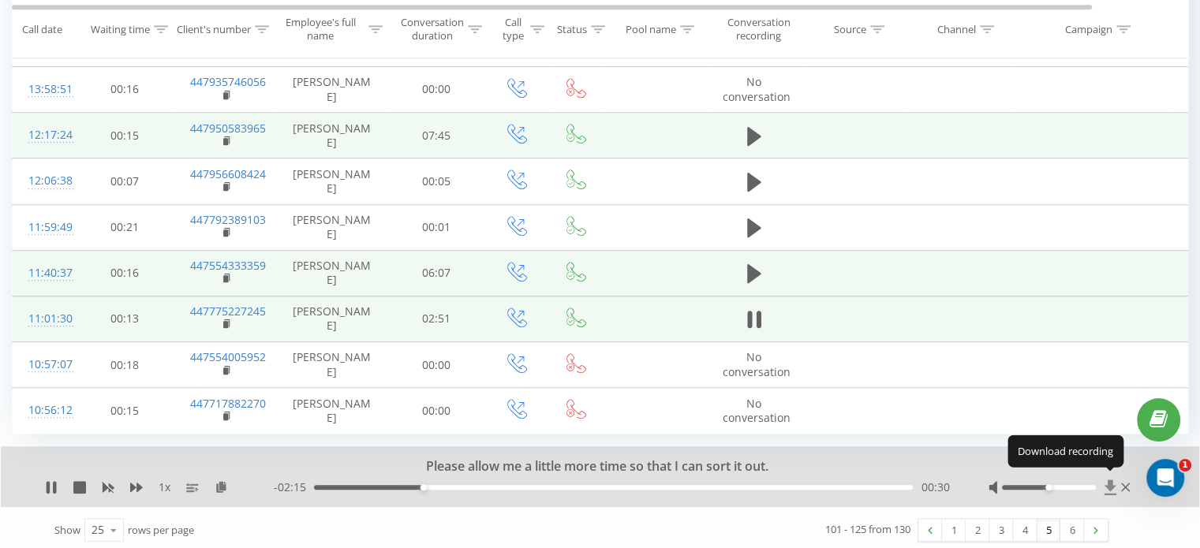
click at [1106, 484] on icon at bounding box center [1110, 488] width 13 height 16
click at [749, 324] on icon at bounding box center [754, 319] width 14 height 22
click at [1073, 525] on link "6" at bounding box center [1072, 530] width 24 height 22
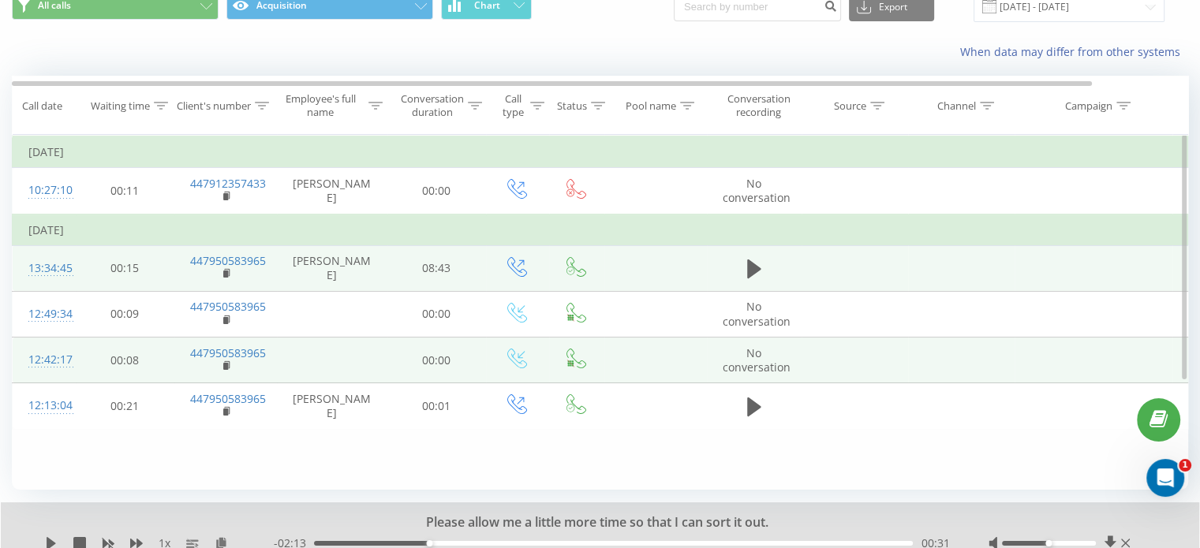
scroll to position [104, 0]
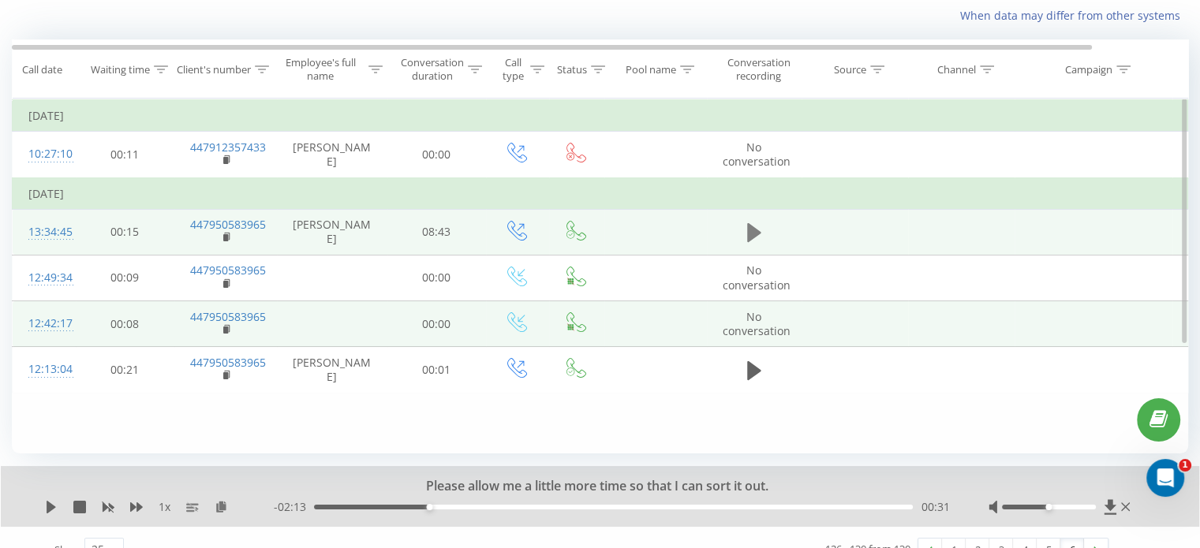
click at [747, 231] on icon at bounding box center [754, 232] width 14 height 19
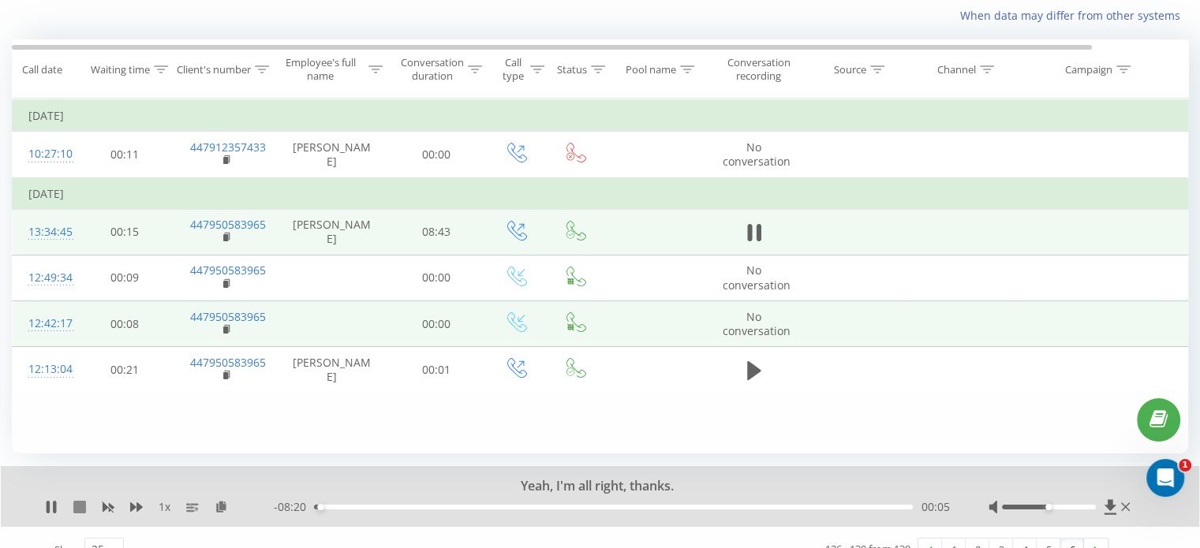
click at [79, 504] on icon at bounding box center [79, 507] width 13 height 13
